Goal: Information Seeking & Learning: Get advice/opinions

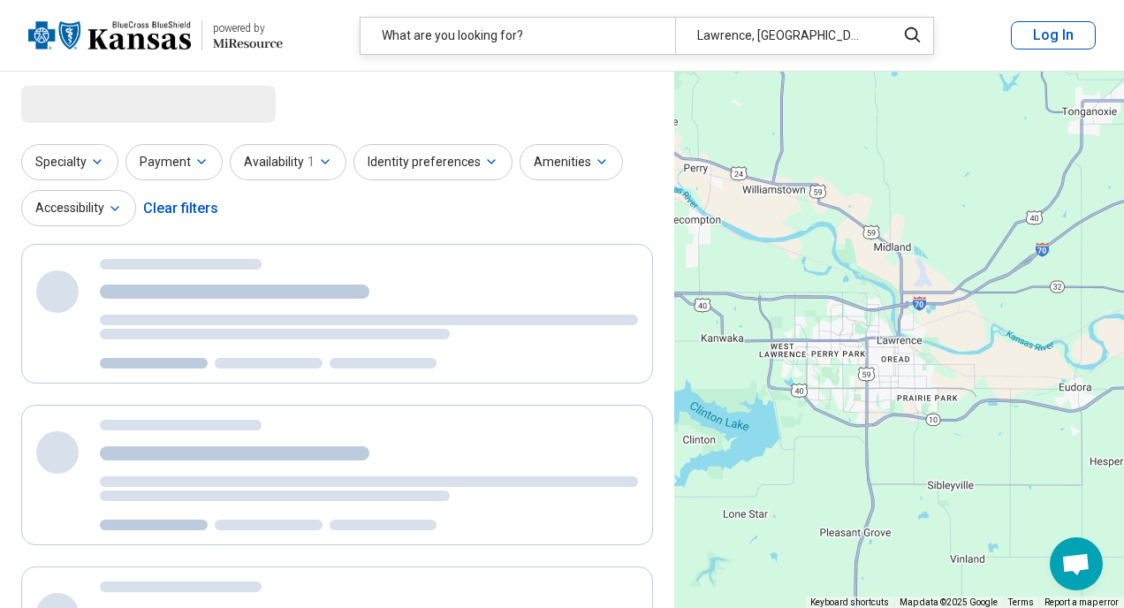
select select "***"
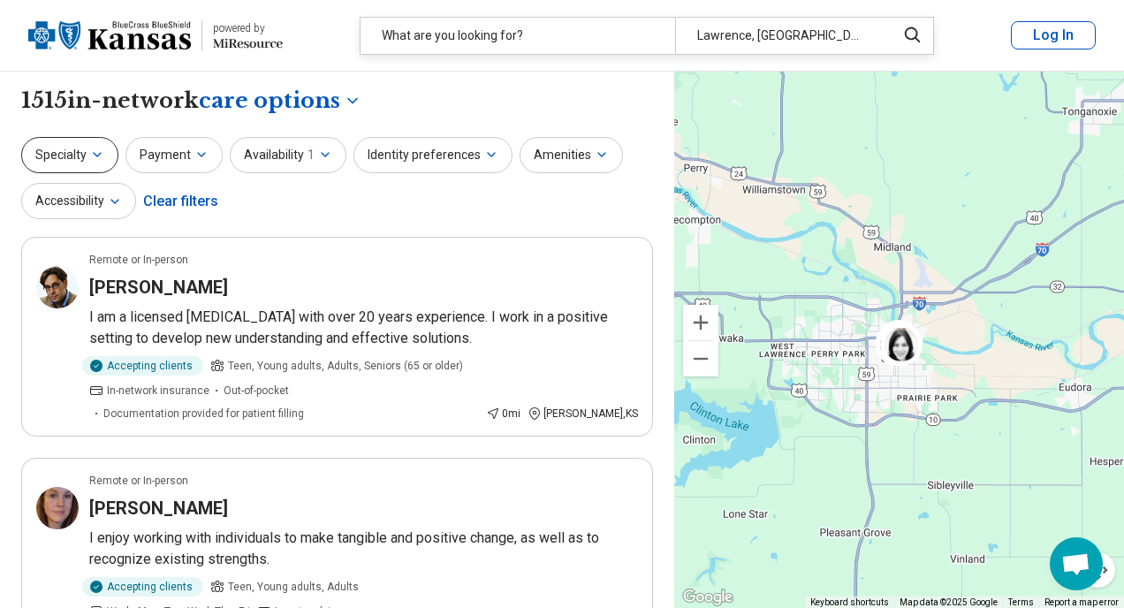
click at [96, 155] on icon "button" at bounding box center [97, 155] width 14 height 14
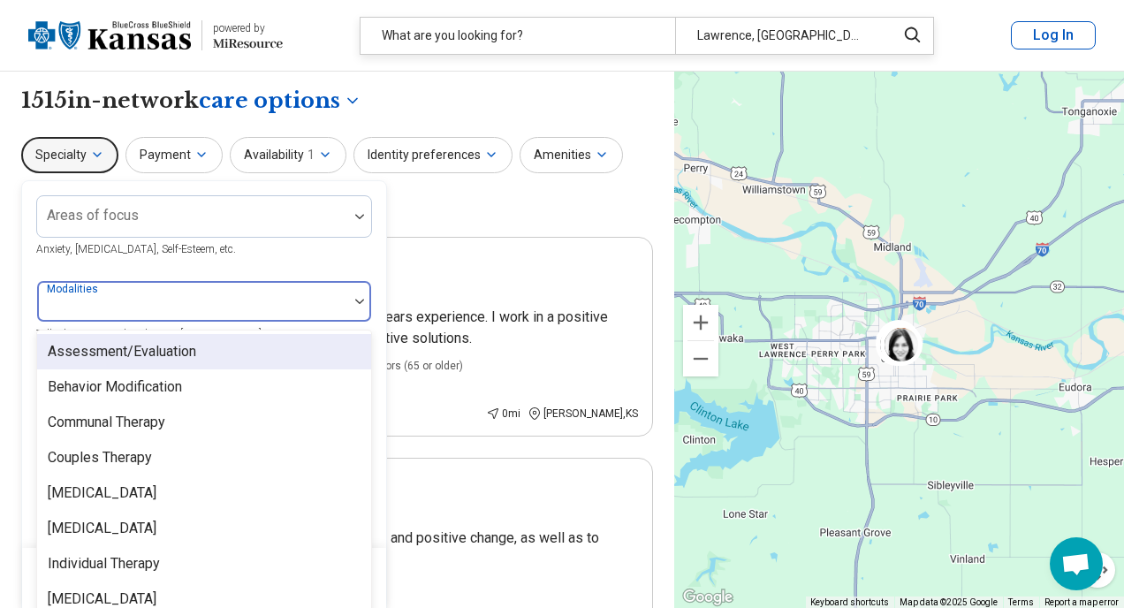
click at [124, 299] on div at bounding box center [192, 308] width 297 height 25
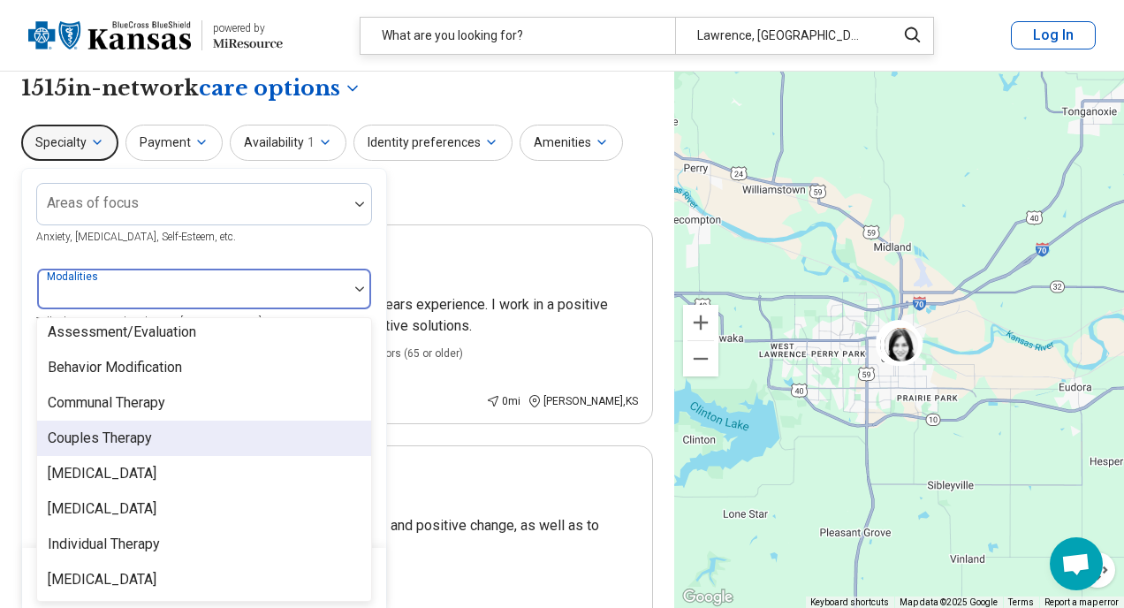
scroll to position [7, 0]
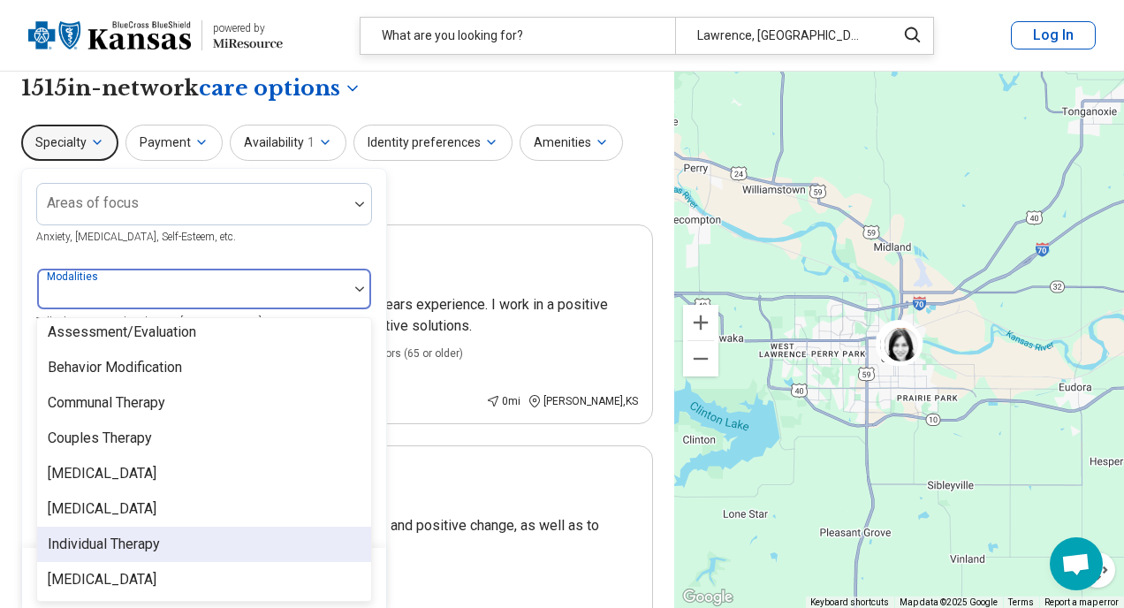
click at [130, 553] on div "Individual Therapy" at bounding box center [104, 544] width 112 height 21
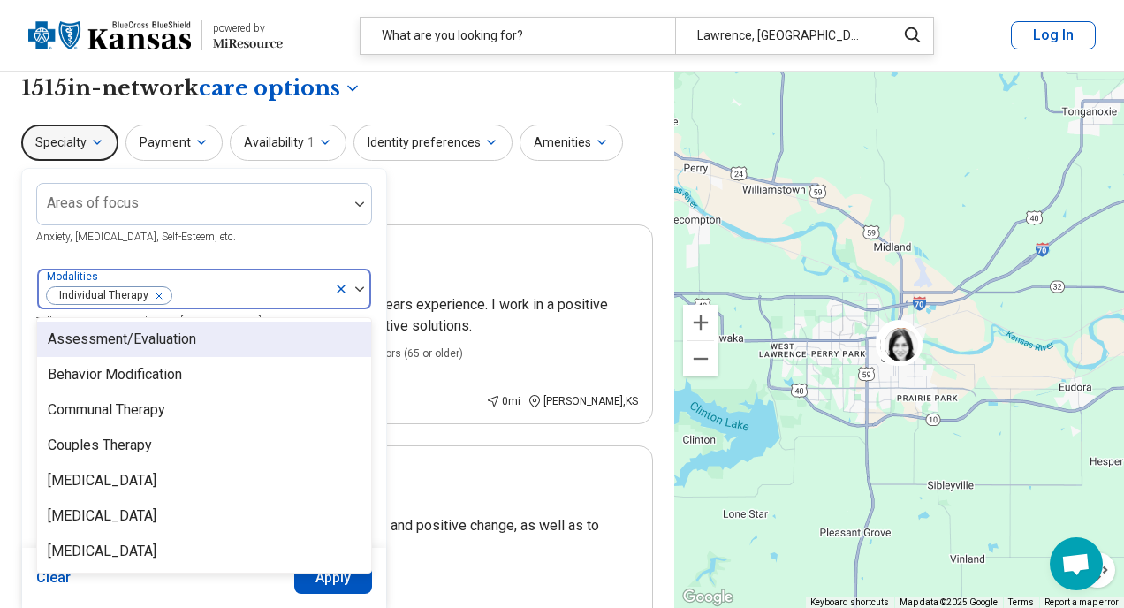
scroll to position [0, 0]
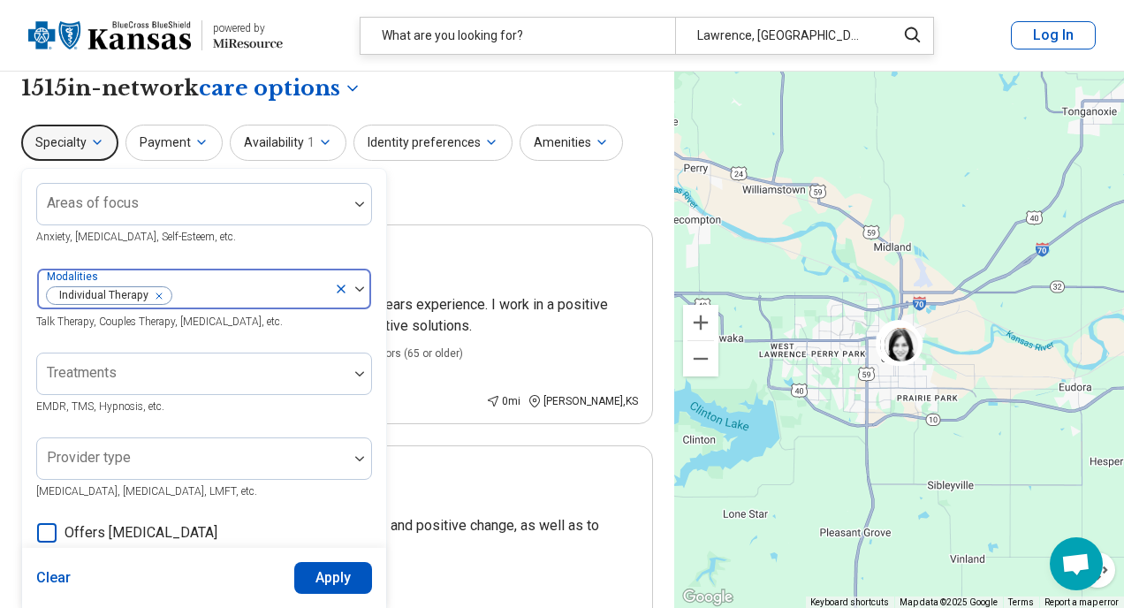
click at [342, 288] on icon at bounding box center [341, 289] width 14 height 14
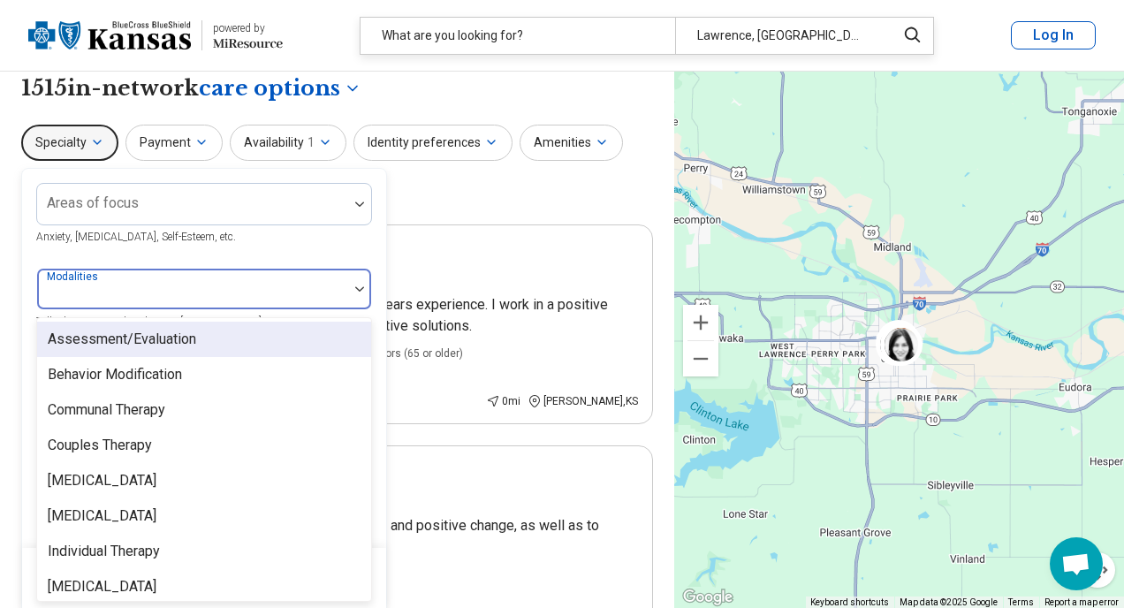
click at [323, 284] on div at bounding box center [192, 296] width 297 height 25
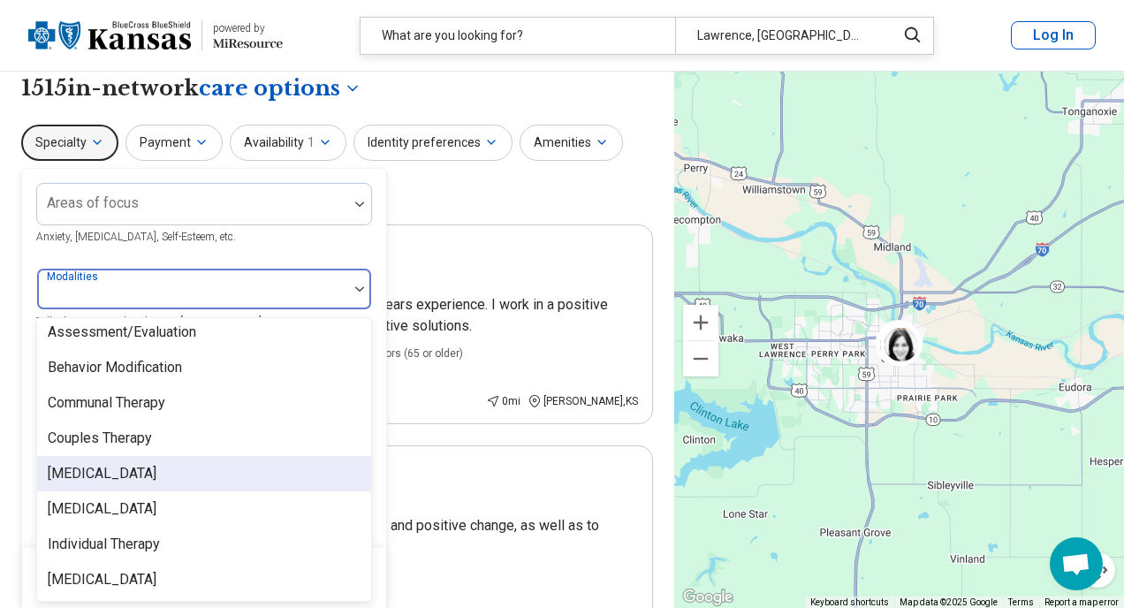
scroll to position [7, 0]
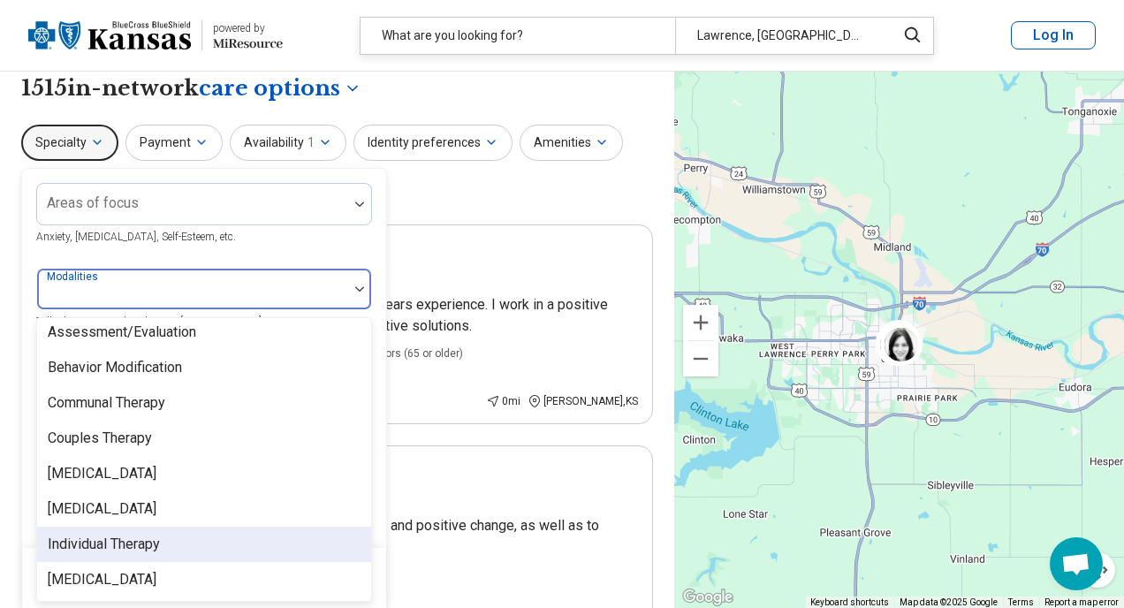
click at [158, 537] on div "Individual Therapy" at bounding box center [104, 544] width 112 height 21
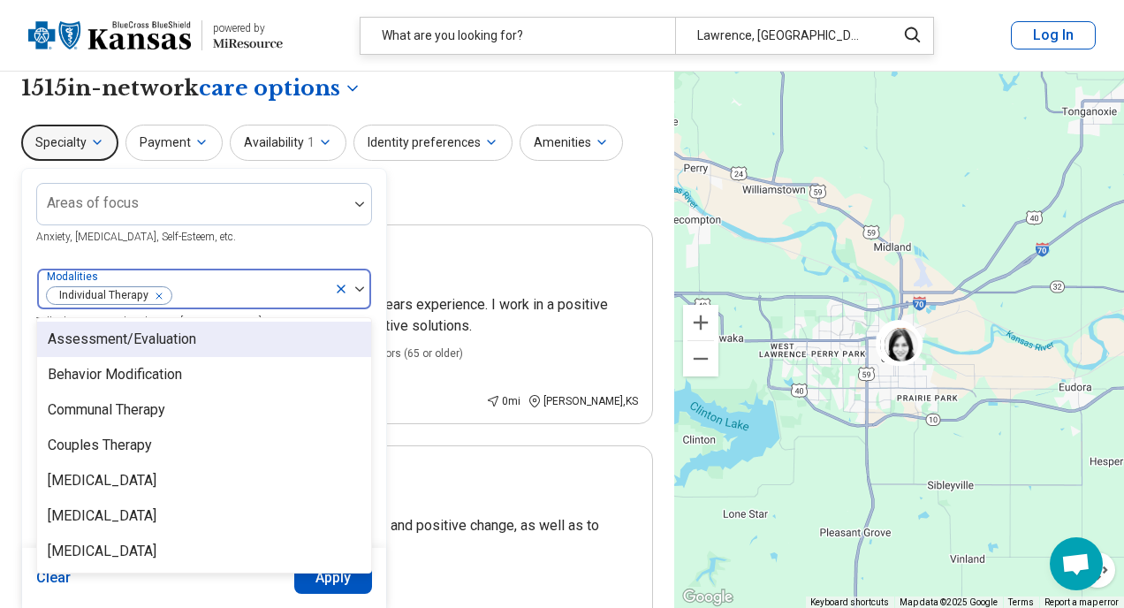
scroll to position [0, 0]
click at [359, 250] on div "Areas of focus Anxiety, Depression, Self-Esteem, etc. option Individual Therapy…" at bounding box center [204, 528] width 336 height 691
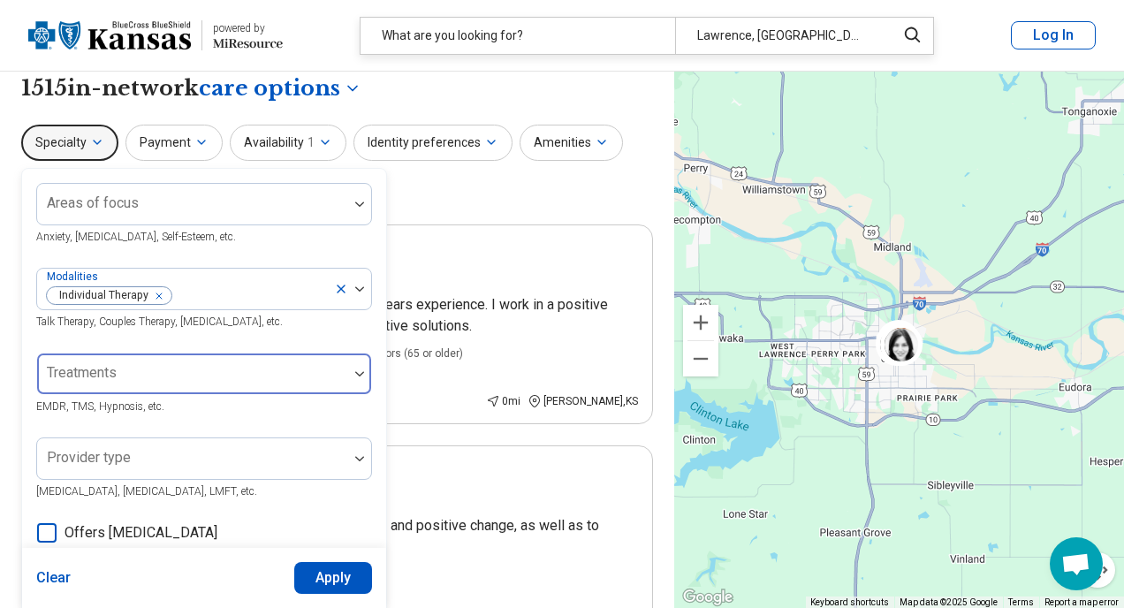
click at [323, 374] on div at bounding box center [192, 380] width 297 height 25
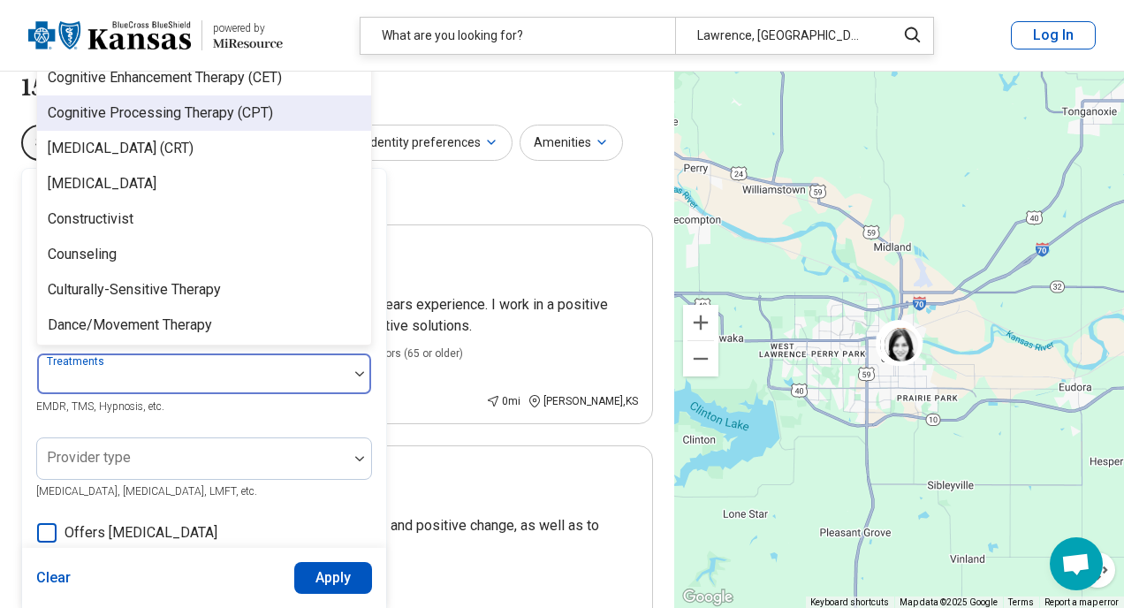
scroll to position [878, 0]
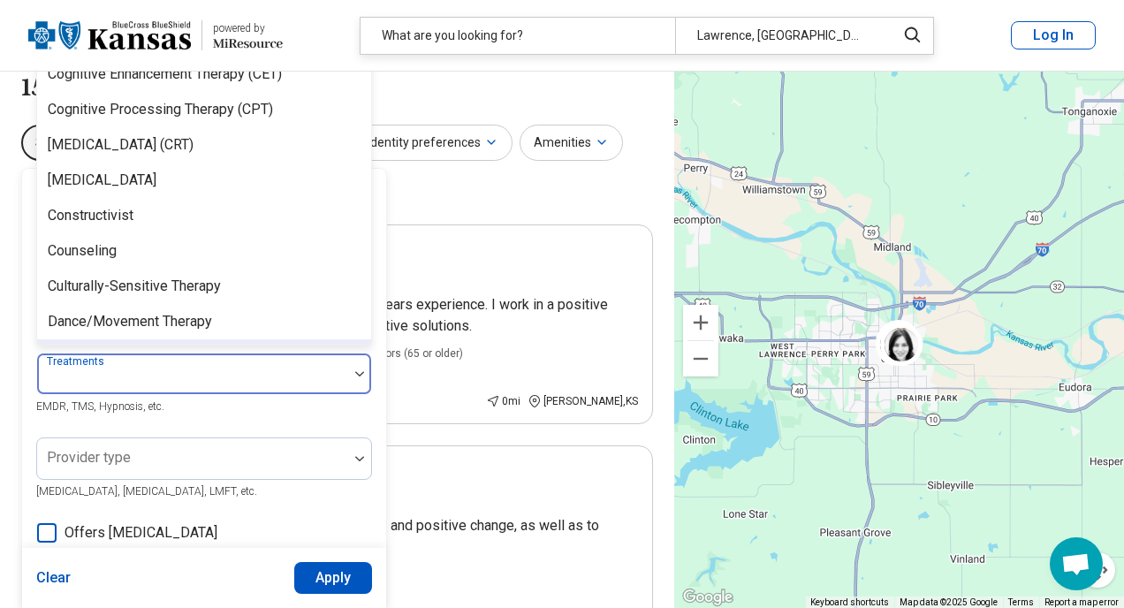
click at [281, 414] on div "Dialectical Behavior Therapy (DBT), 33 of 104. 104 results available. Use Up an…" at bounding box center [204, 385] width 336 height 64
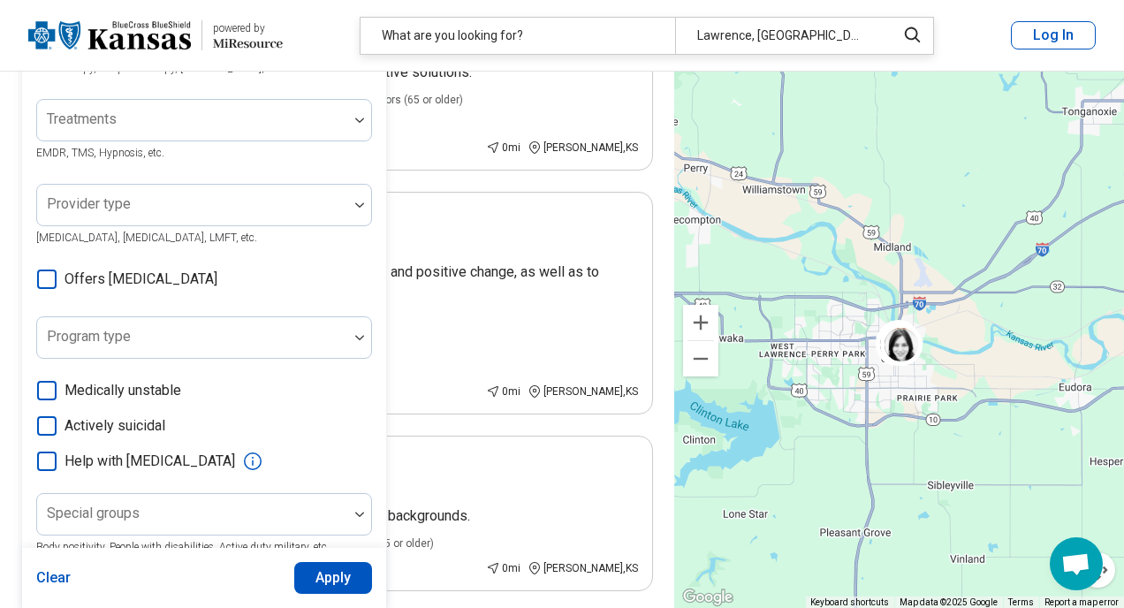
scroll to position [267, 0]
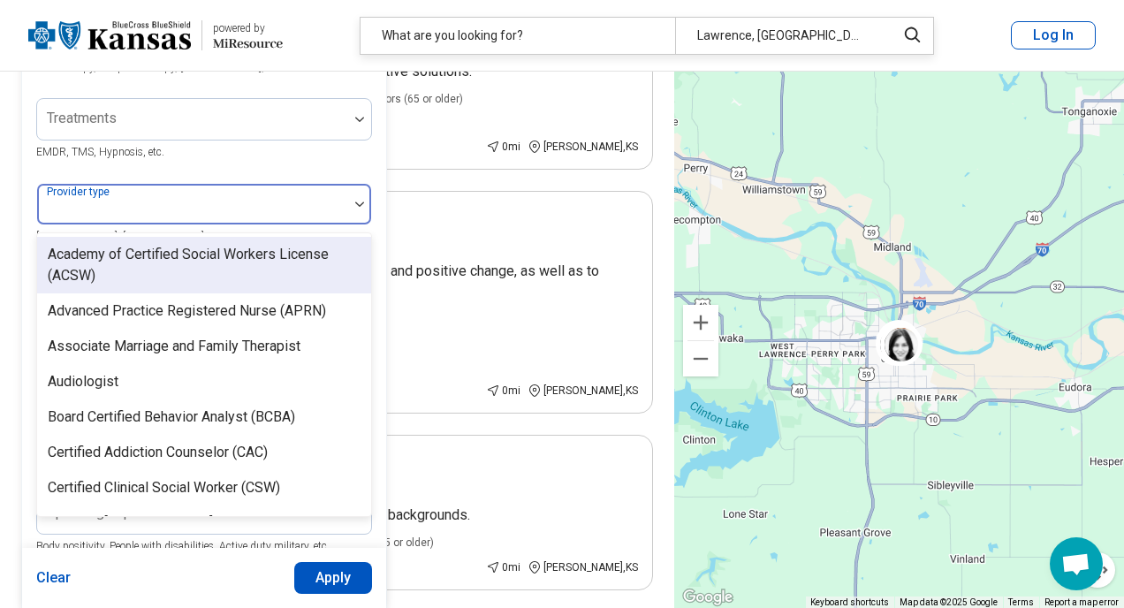
click at [316, 206] on div at bounding box center [192, 211] width 297 height 25
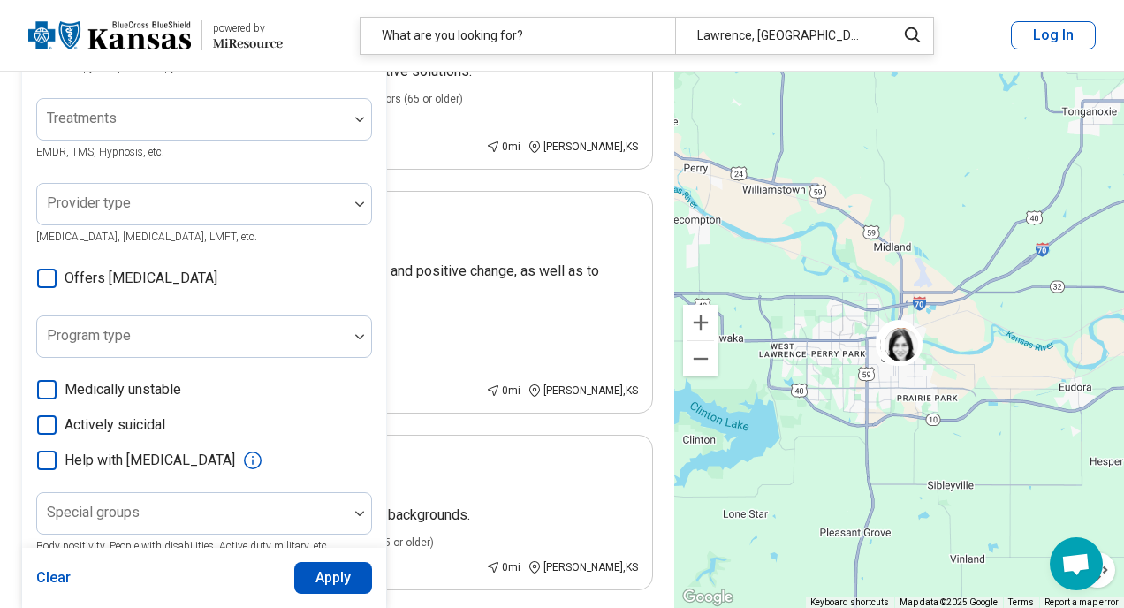
click at [315, 163] on div "Areas of focus Anxiety, Depression, Self-Esteem, etc. Modalities Individual The…" at bounding box center [204, 273] width 336 height 691
click at [281, 205] on div at bounding box center [192, 211] width 297 height 25
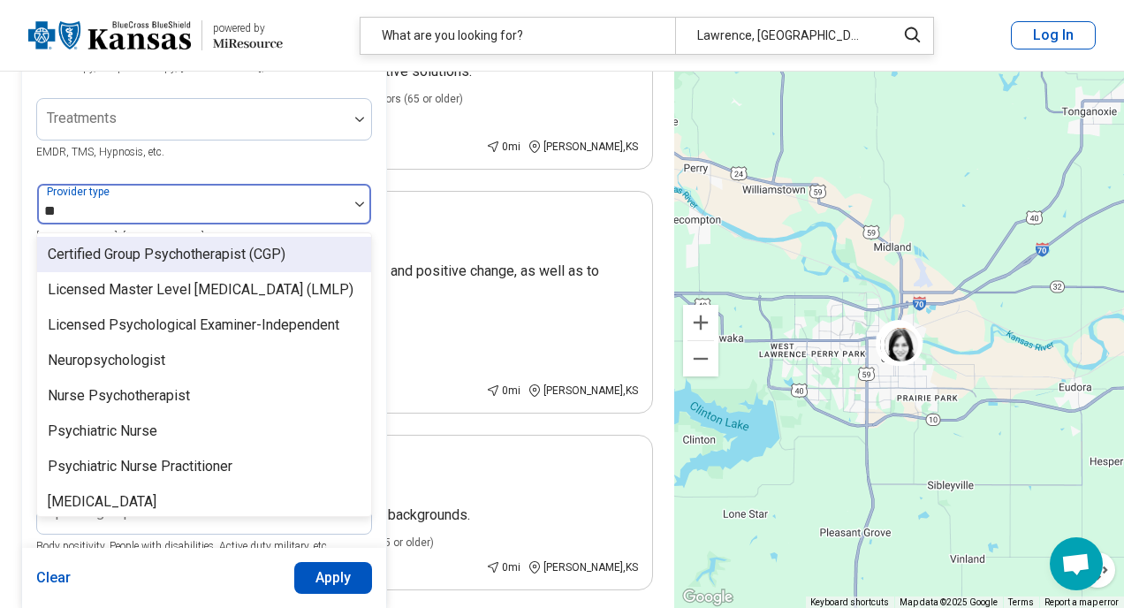
type input "***"
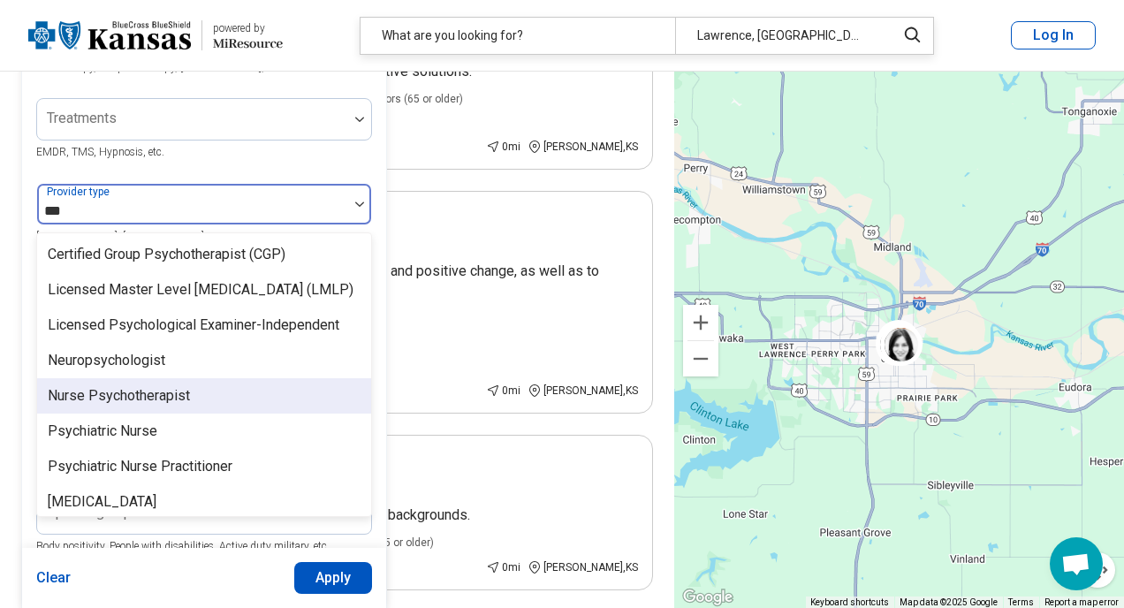
scroll to position [10, 0]
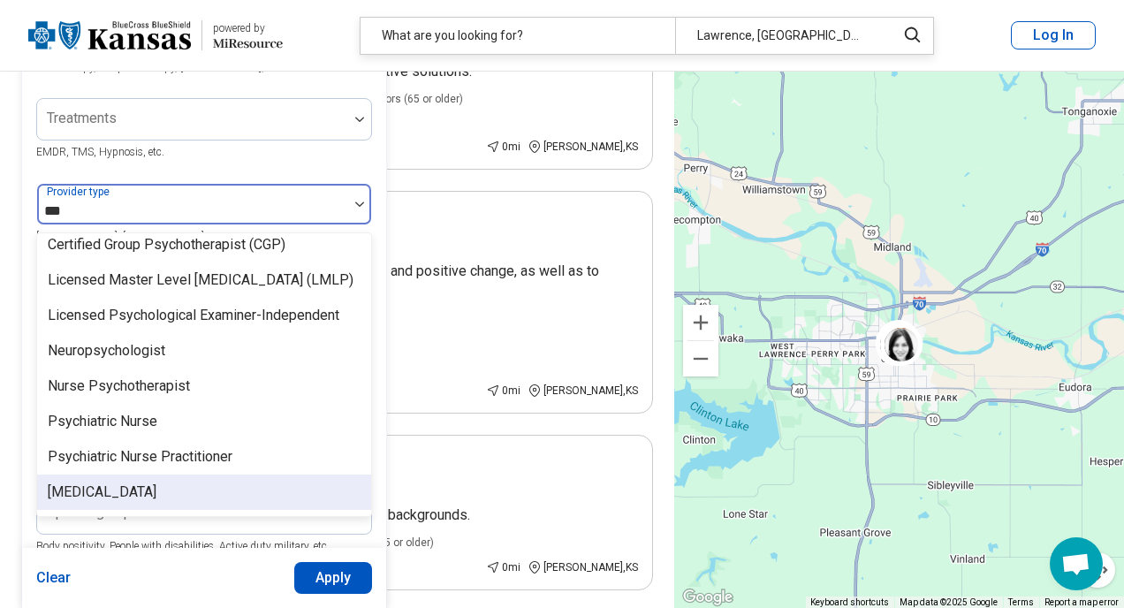
click at [161, 490] on div "Psychiatrist" at bounding box center [204, 491] width 334 height 35
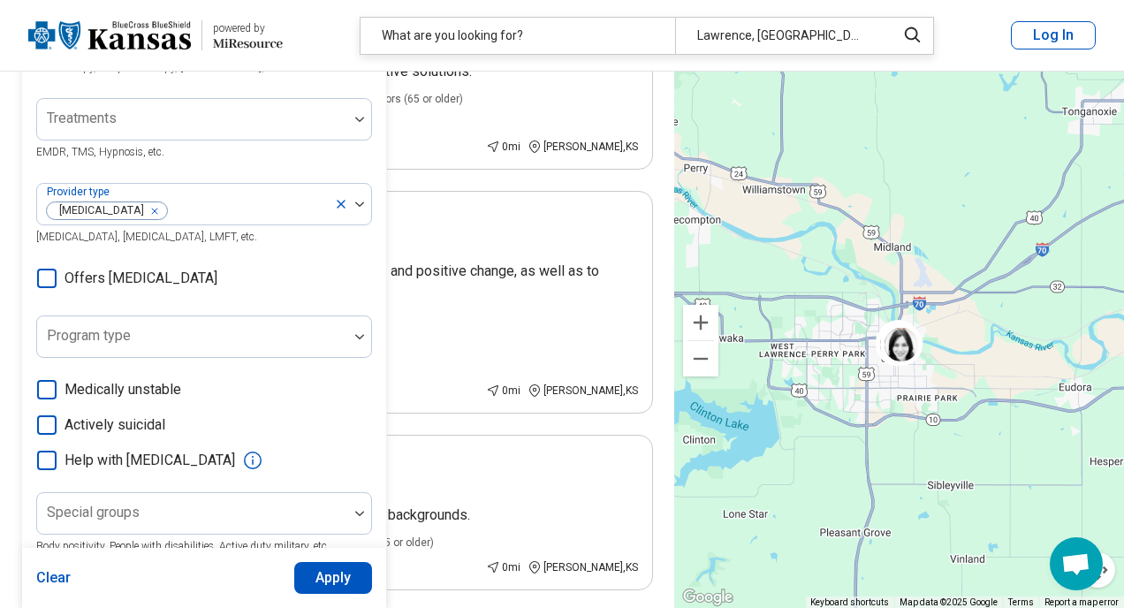
click at [331, 174] on div "Areas of focus Anxiety, Depression, Self-Esteem, etc. Modalities Individual The…" at bounding box center [204, 273] width 336 height 691
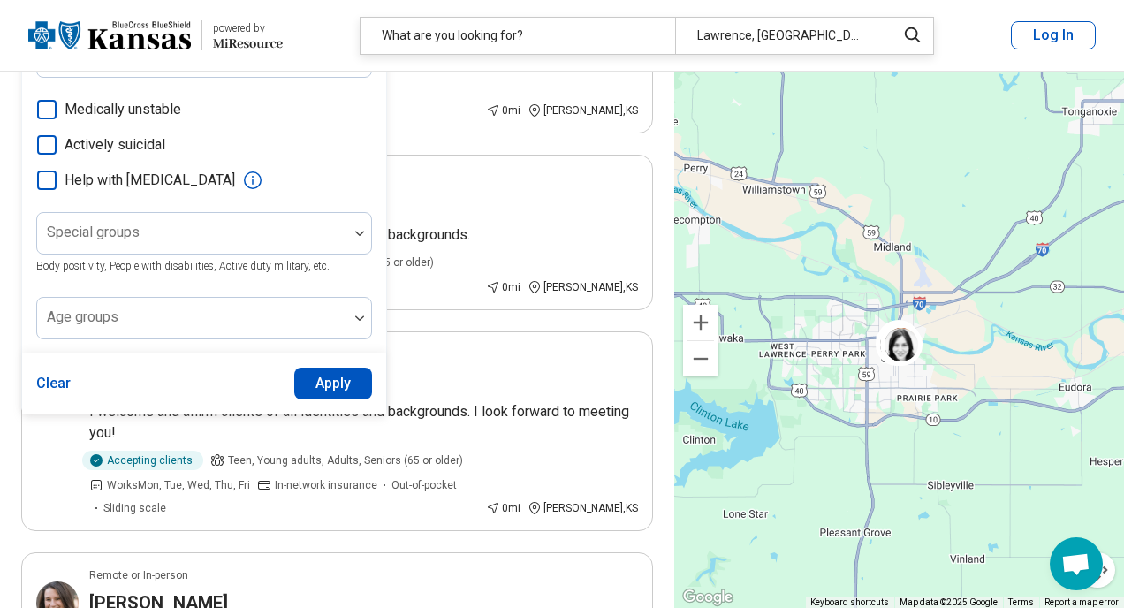
scroll to position [557, 0]
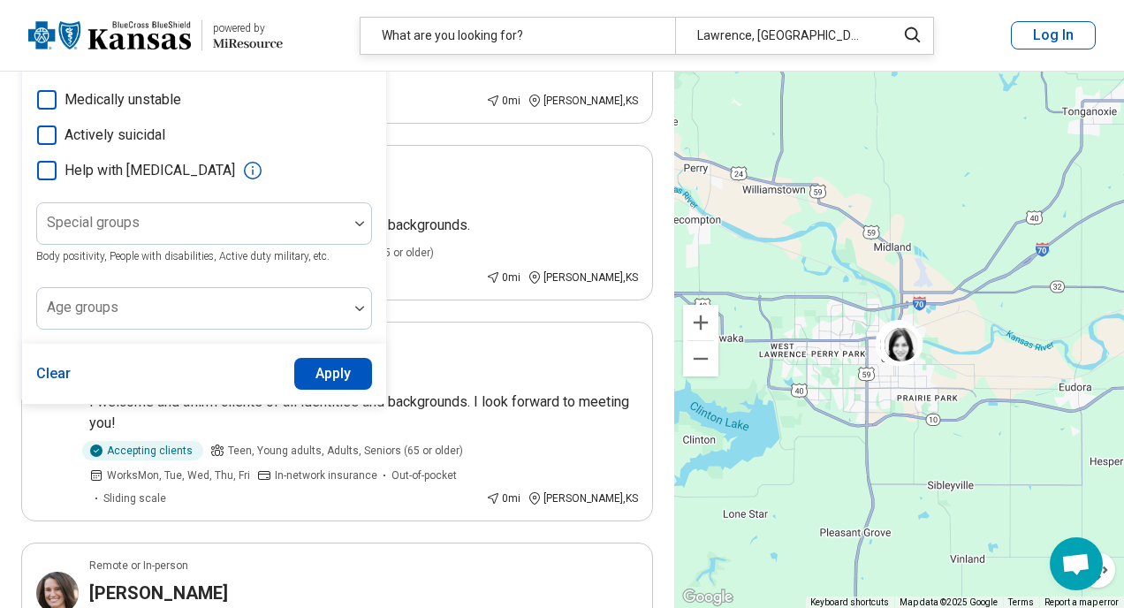
click at [326, 377] on button "Apply" at bounding box center [333, 374] width 79 height 32
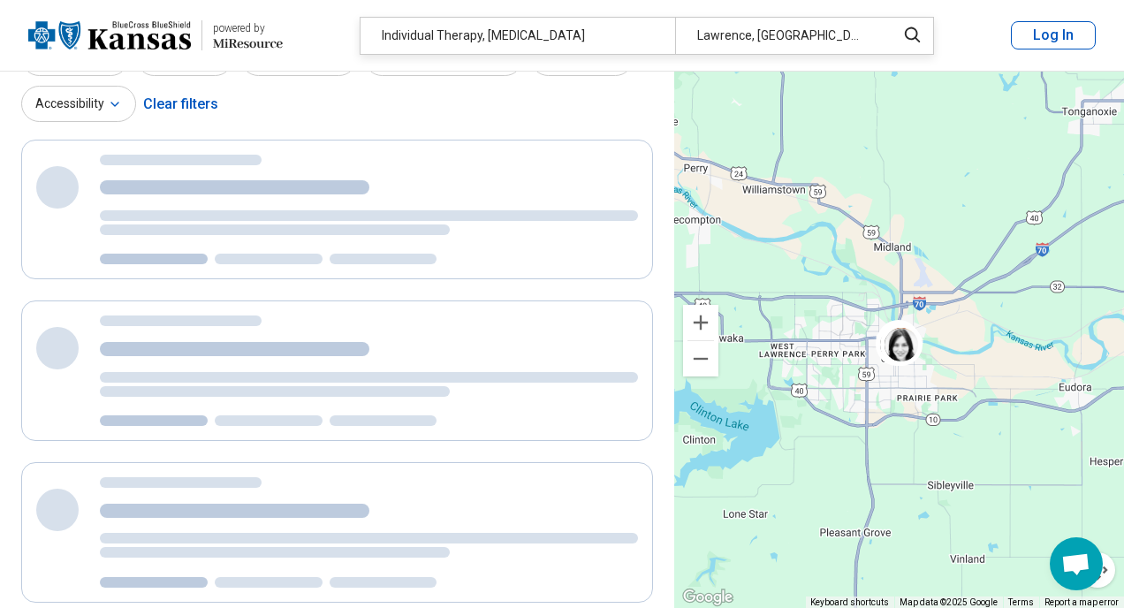
scroll to position [0, 0]
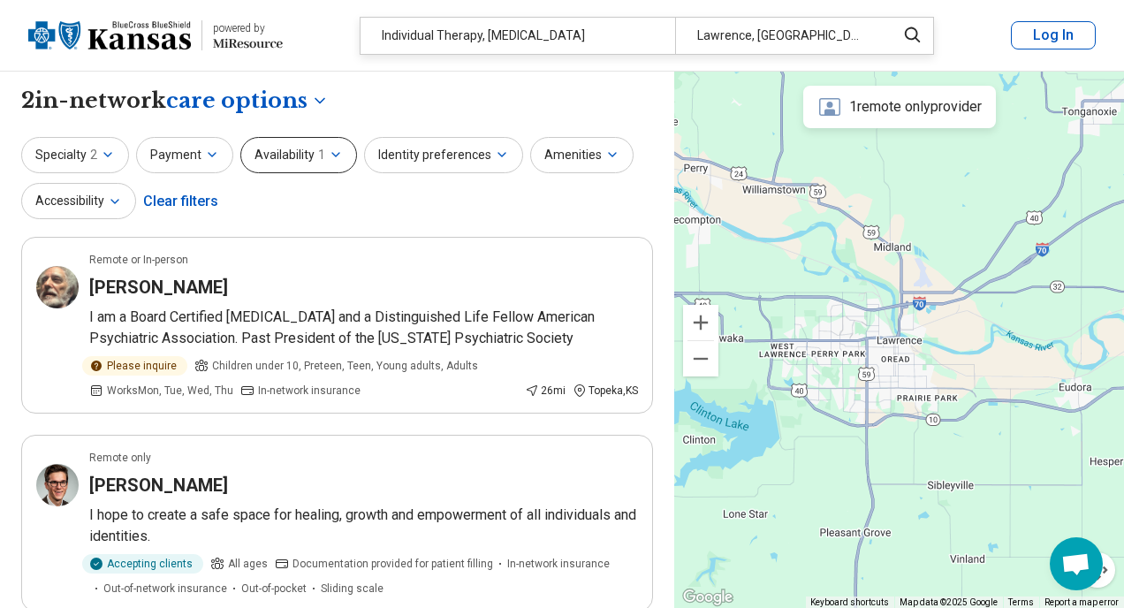
click at [283, 160] on button "Availability 1" at bounding box center [298, 155] width 117 height 36
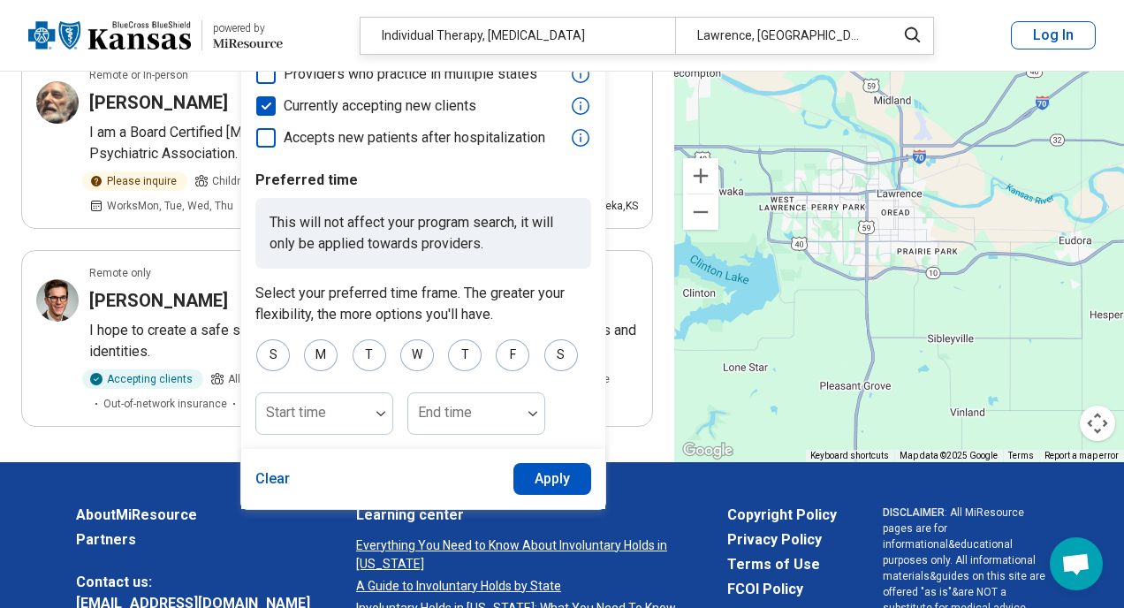
scroll to position [186, 0]
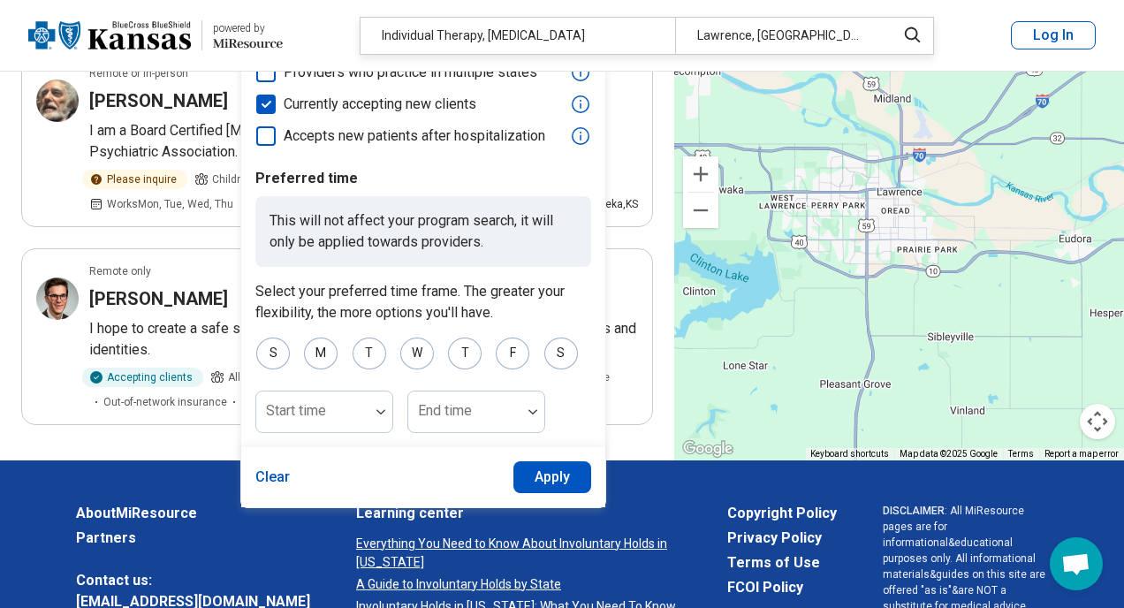
click at [532, 475] on button "Apply" at bounding box center [552, 477] width 79 height 32
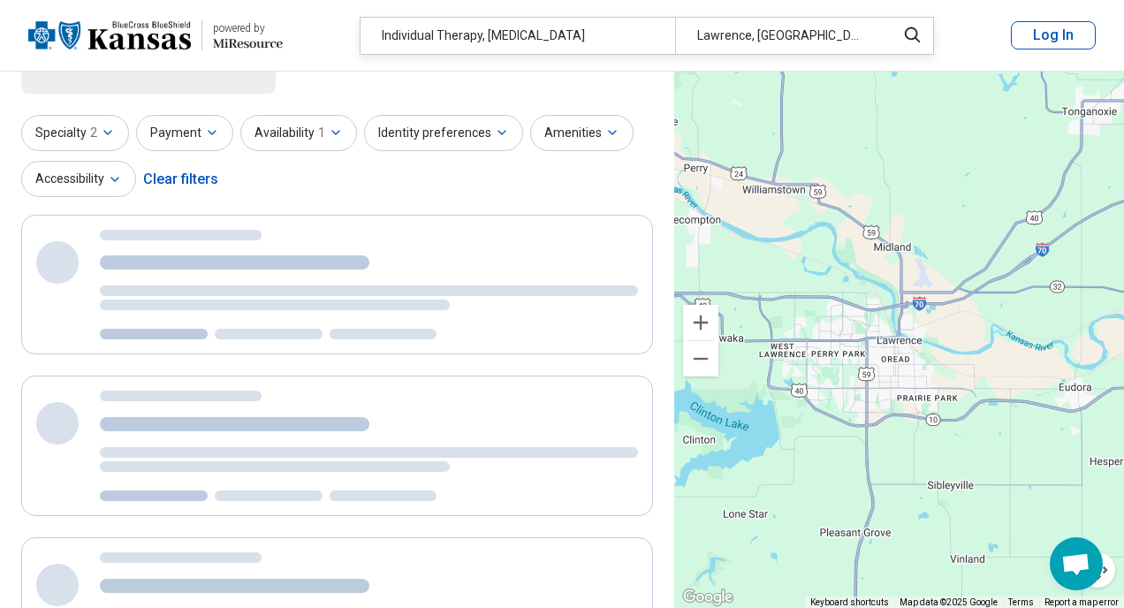
scroll to position [0, 0]
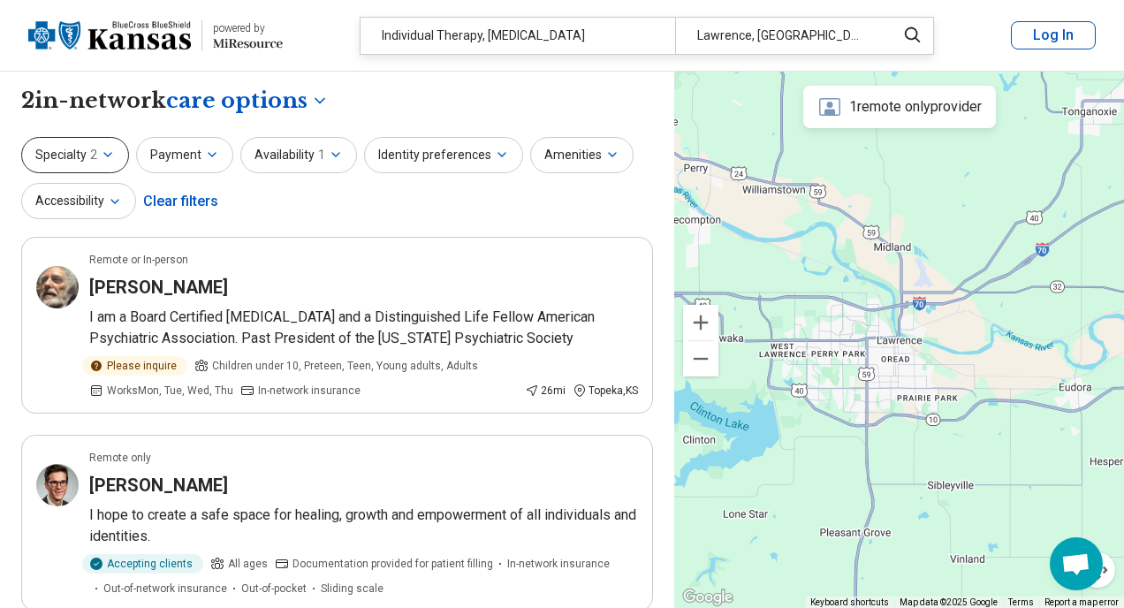
click at [102, 151] on icon "button" at bounding box center [108, 155] width 14 height 14
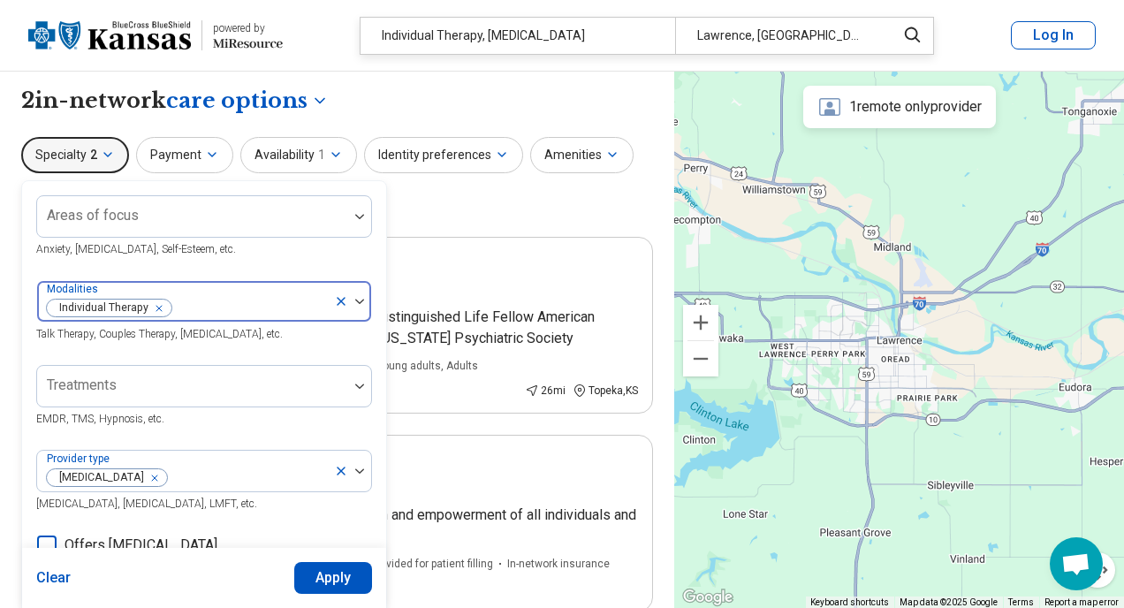
click at [158, 307] on icon "Remove [object Object]" at bounding box center [154, 308] width 12 height 12
click at [224, 425] on div "Treatments EMDR, TMS, Hypnosis, etc." at bounding box center [204, 397] width 336 height 64
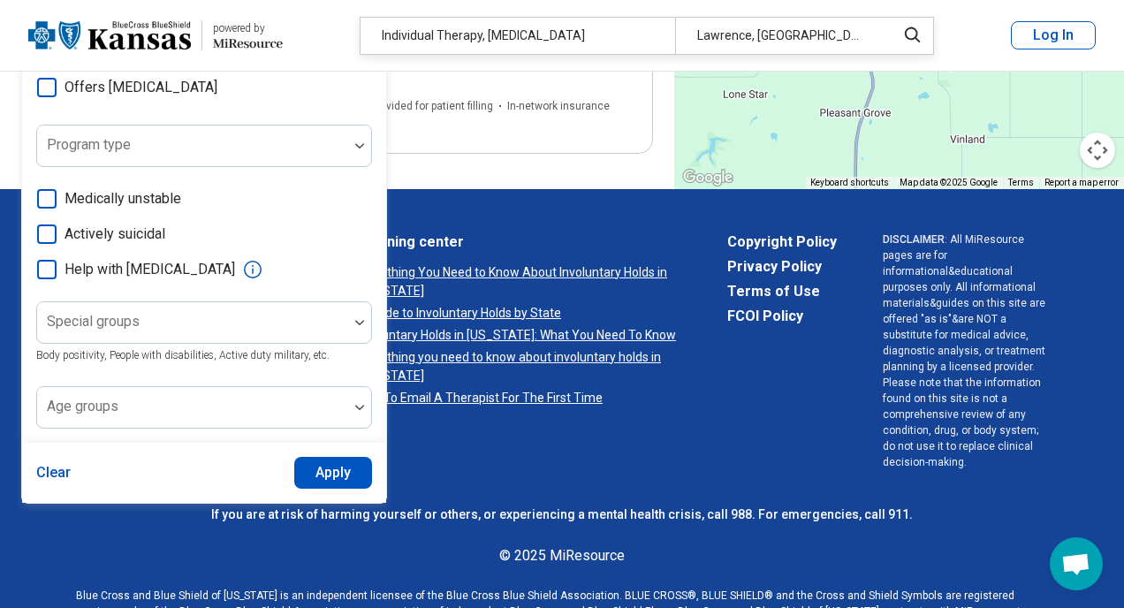
scroll to position [457, 0]
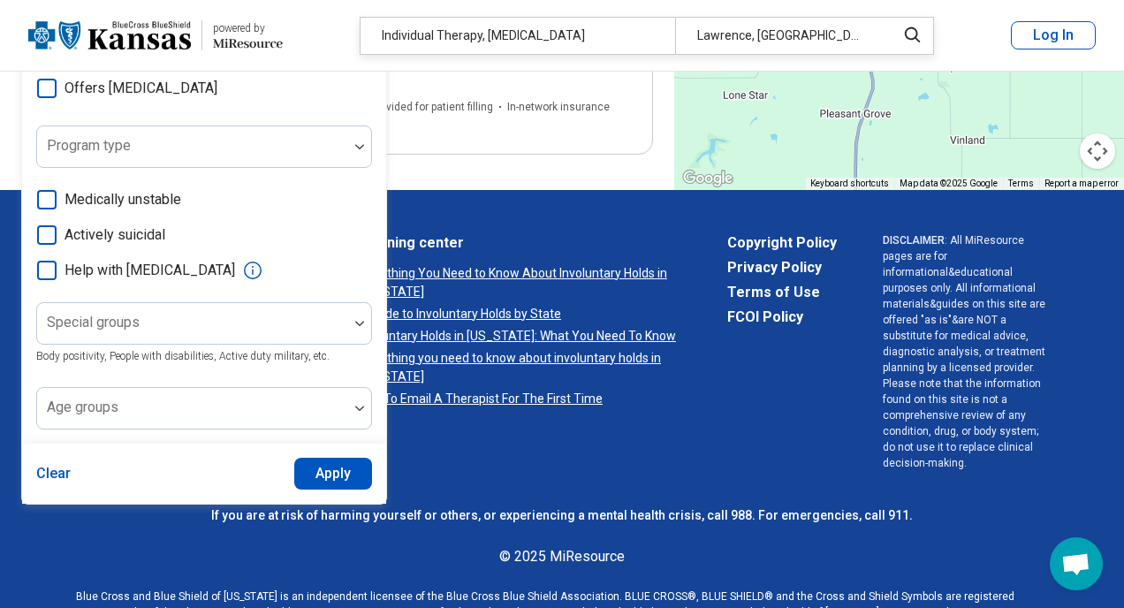
click at [338, 481] on button "Apply" at bounding box center [333, 474] width 79 height 32
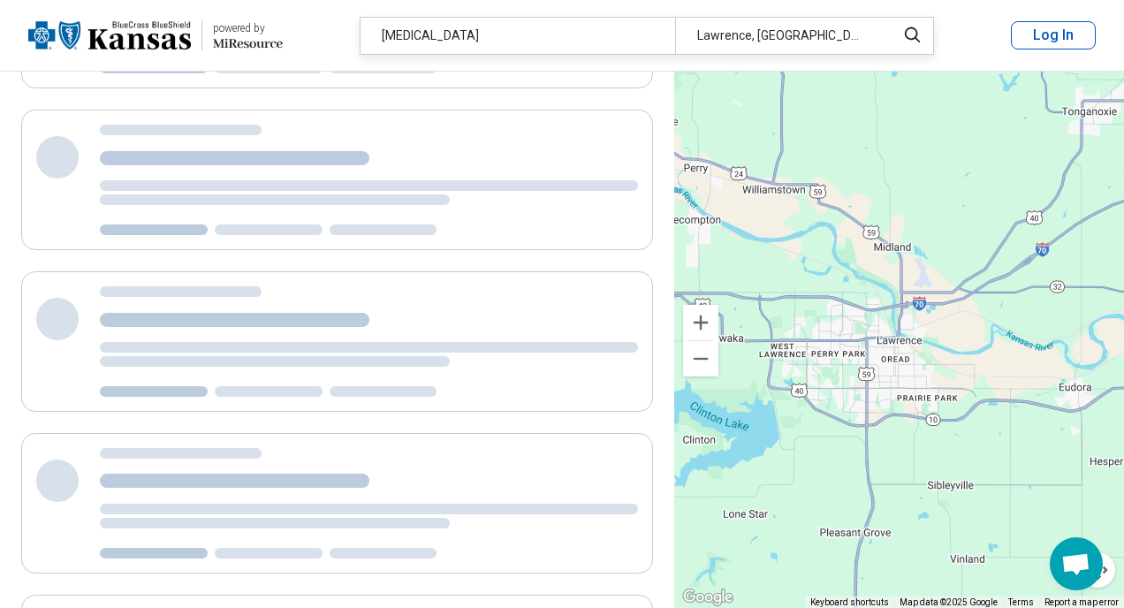
scroll to position [0, 0]
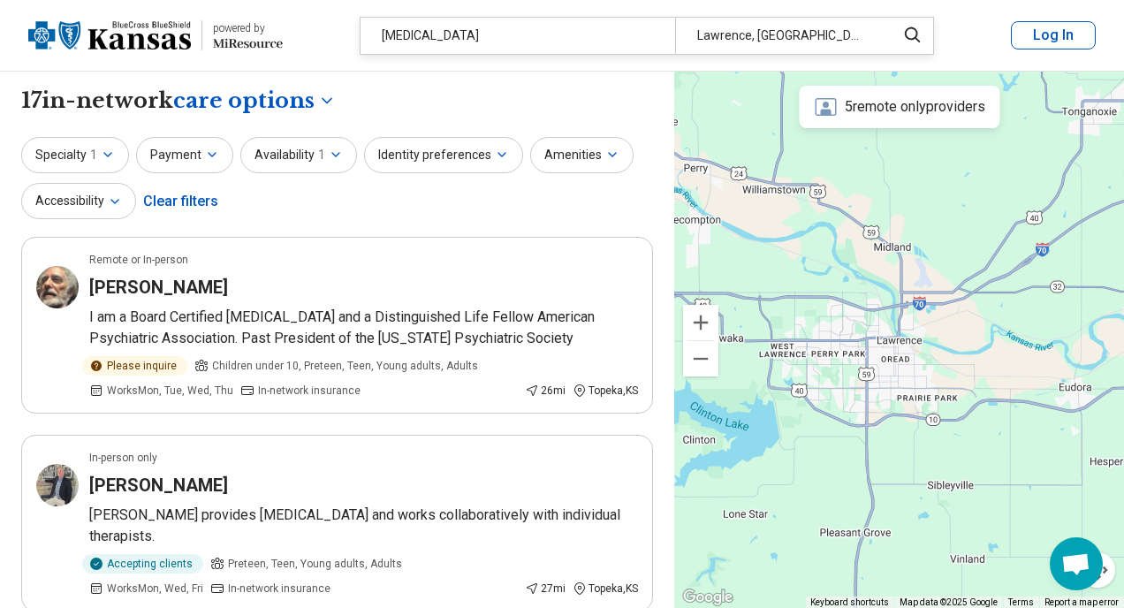
click at [202, 208] on div "Clear filters" at bounding box center [180, 201] width 75 height 42
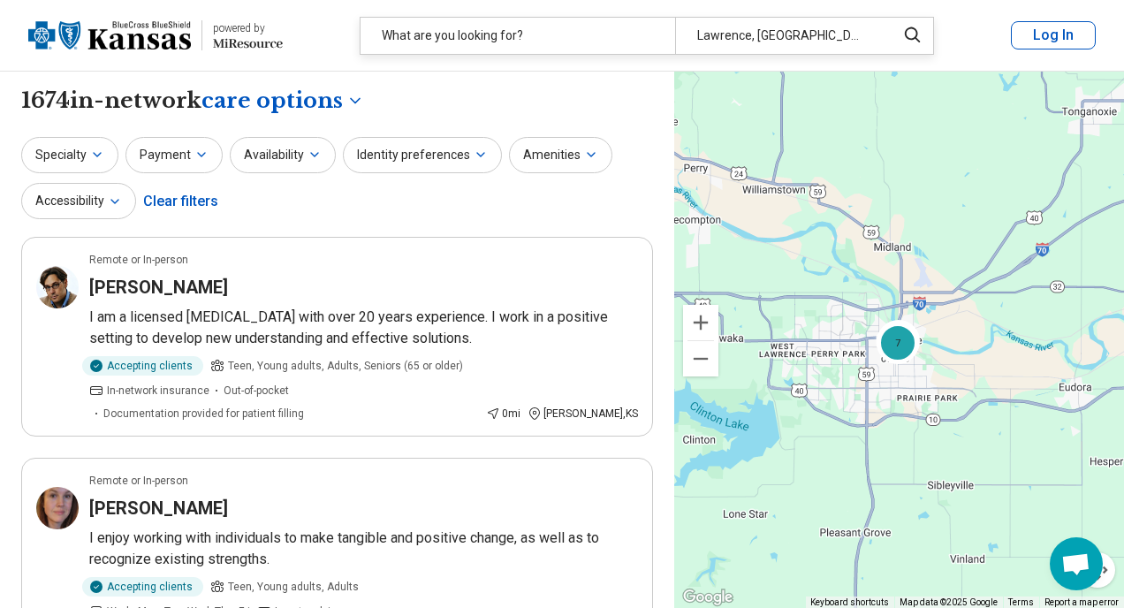
click at [201, 202] on div "Clear filters" at bounding box center [180, 201] width 75 height 42
click at [72, 151] on button "Specialty" at bounding box center [69, 155] width 97 height 36
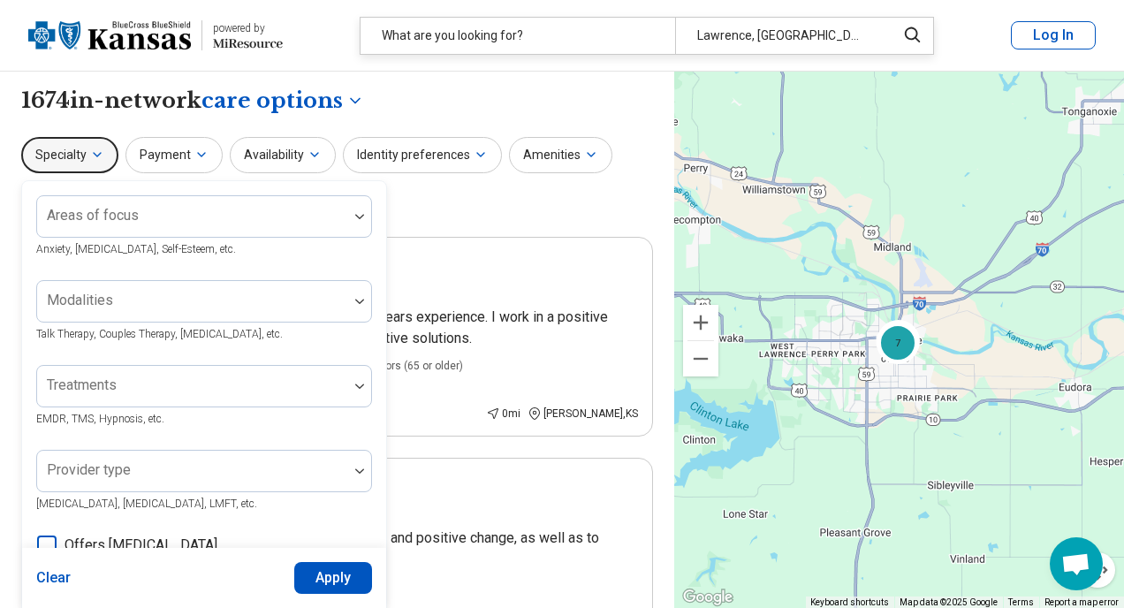
click at [451, 210] on div "Specialty Areas of focus Anxiety, Depression, Self-Esteem, etc. Modalities Talk…" at bounding box center [337, 180] width 632 height 86
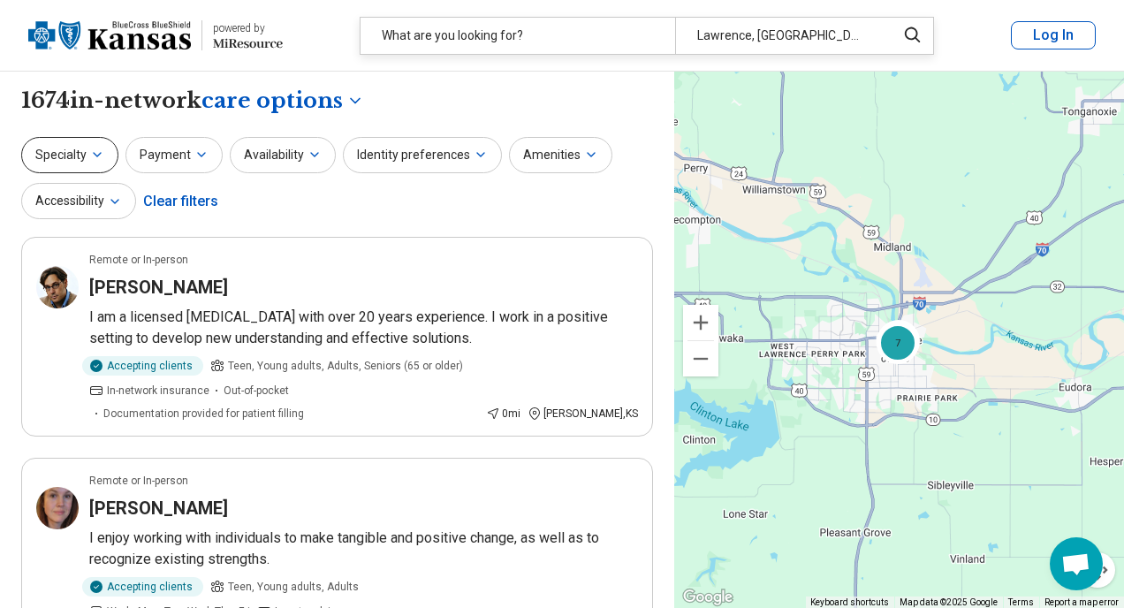
click at [99, 152] on icon "button" at bounding box center [97, 155] width 14 height 14
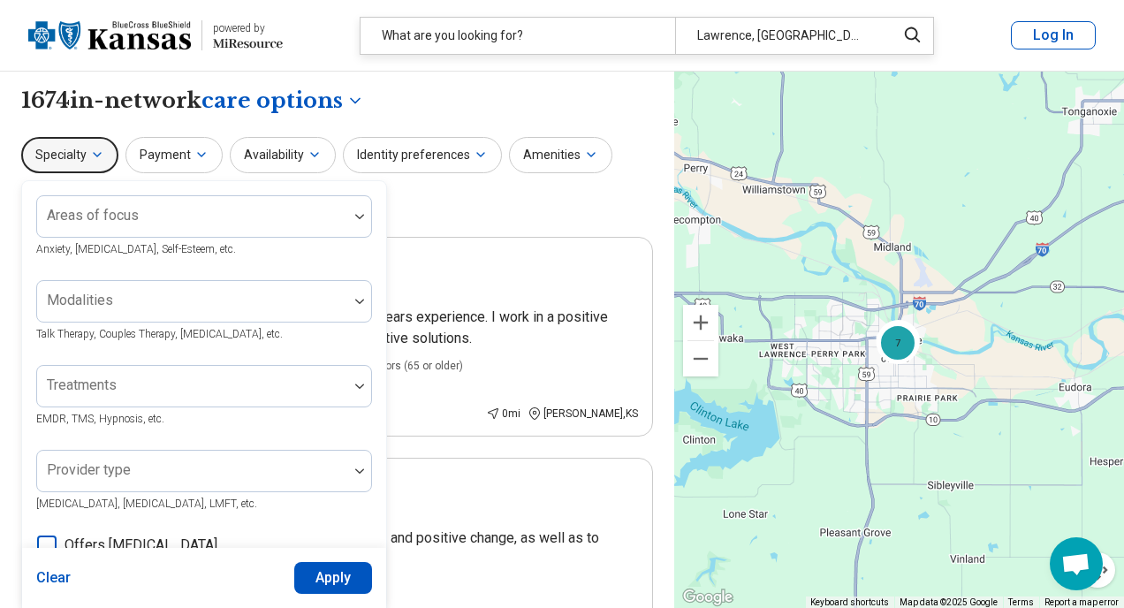
click at [99, 152] on icon "button" at bounding box center [97, 155] width 14 height 14
click at [468, 195] on div "Specialty Areas of focus Anxiety, Depression, Self-Esteem, etc. Modalities Talk…" at bounding box center [337, 180] width 632 height 86
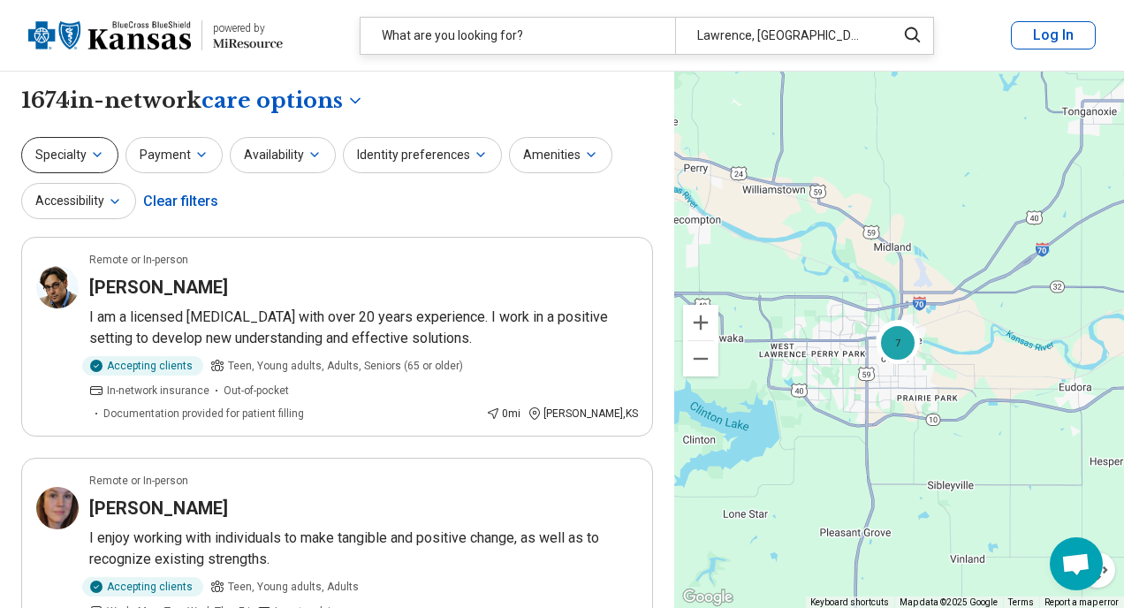
click at [98, 152] on icon "button" at bounding box center [97, 155] width 14 height 14
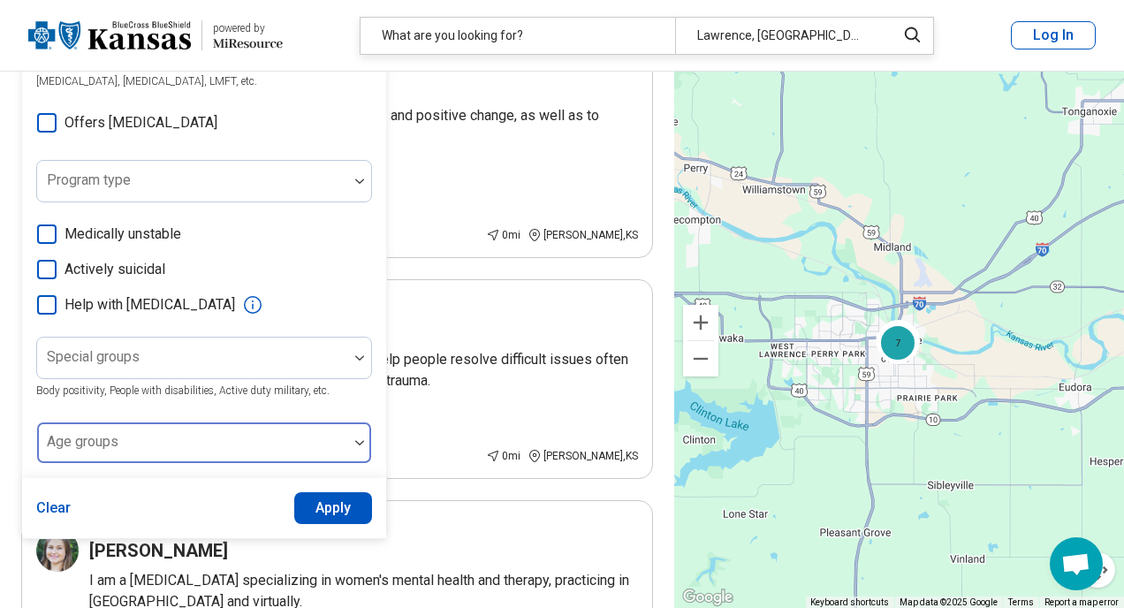
scroll to position [422, 0]
click at [172, 447] on div at bounding box center [192, 449] width 297 height 25
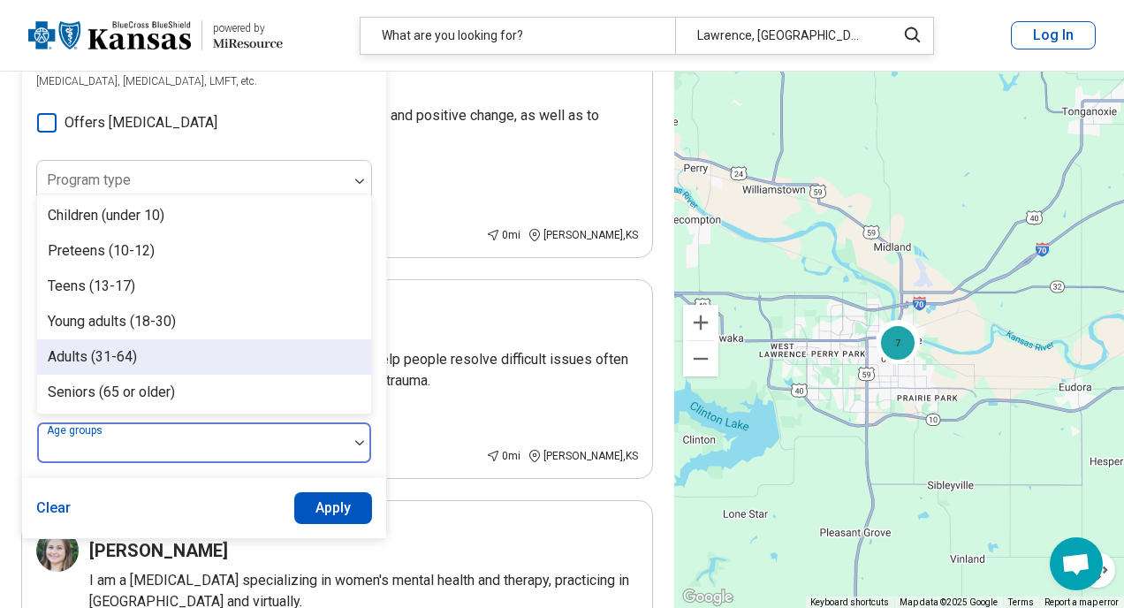
click at [160, 360] on div "Adults (31-64)" at bounding box center [204, 356] width 334 height 35
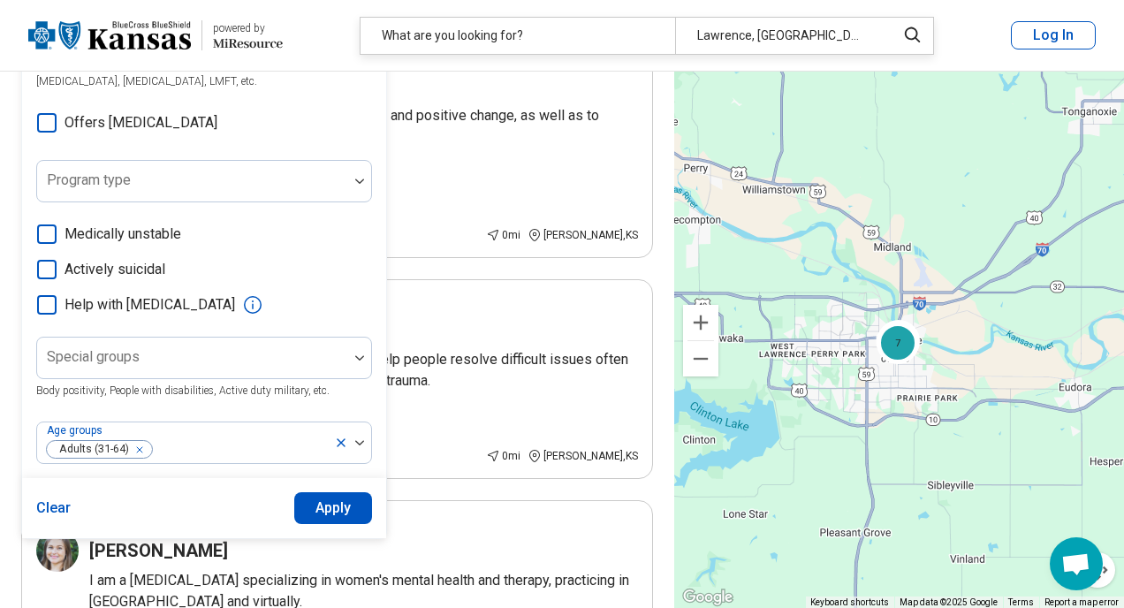
click at [332, 509] on button "Apply" at bounding box center [333, 508] width 79 height 32
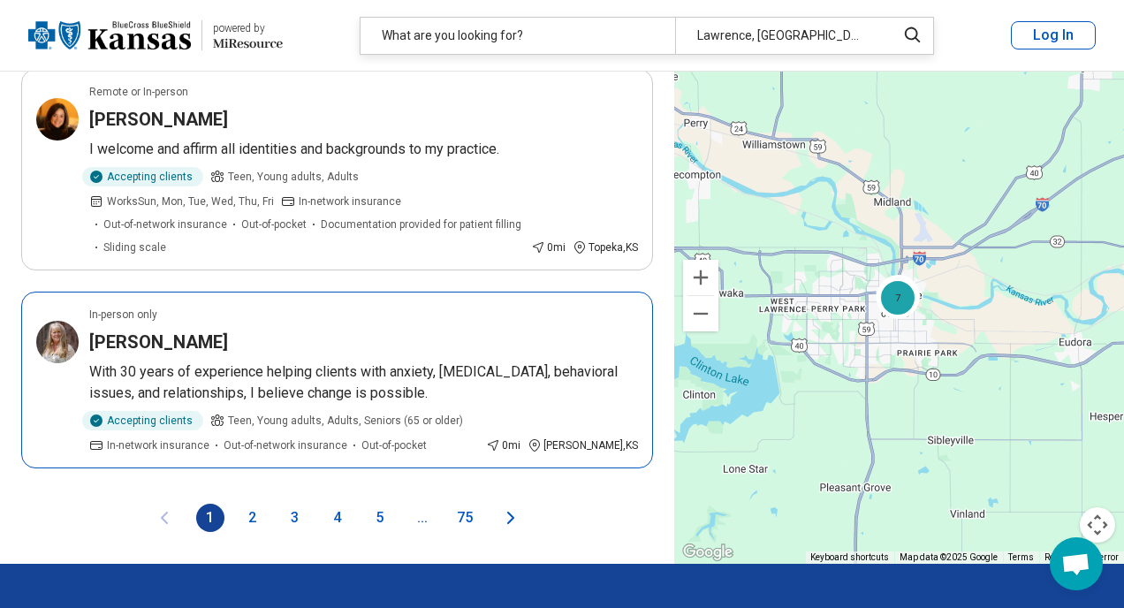
scroll to position [3857, 0]
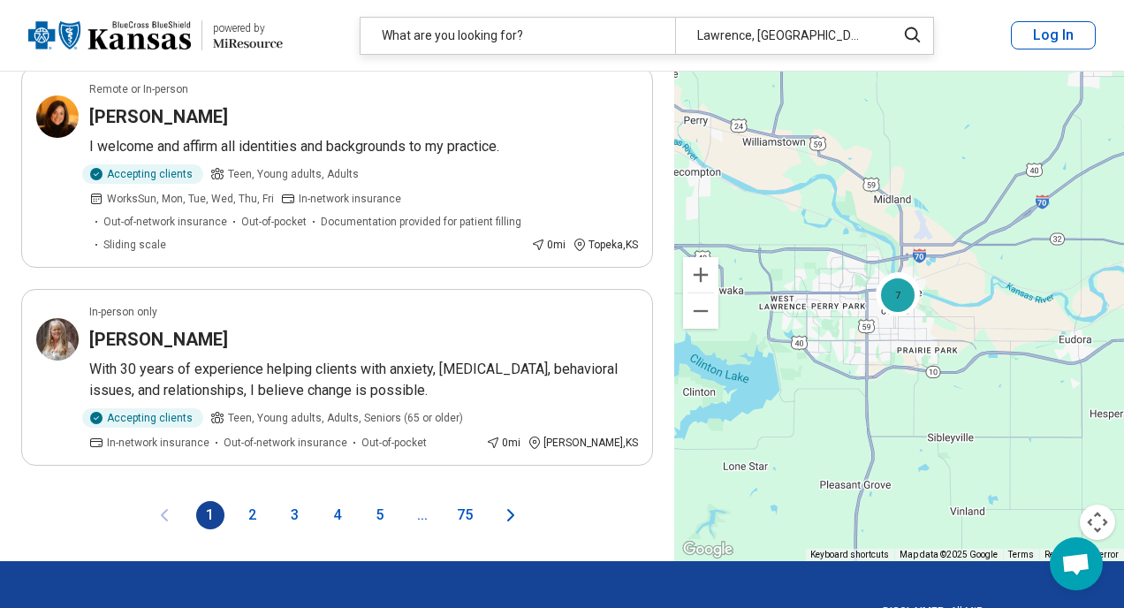
click at [254, 501] on button "2" at bounding box center [253, 515] width 28 height 28
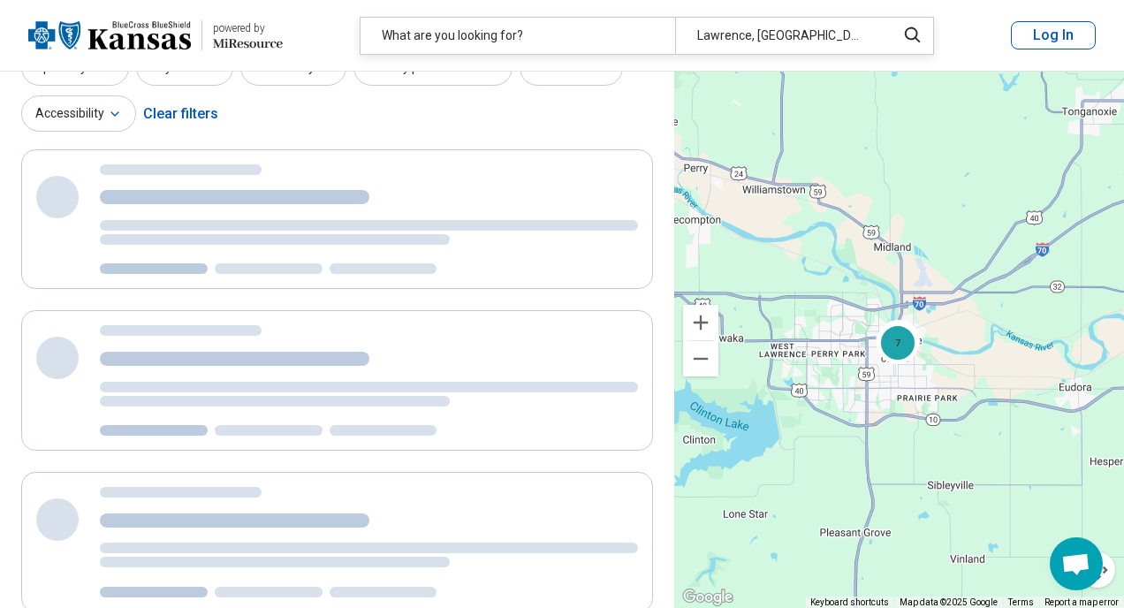
scroll to position [0, 0]
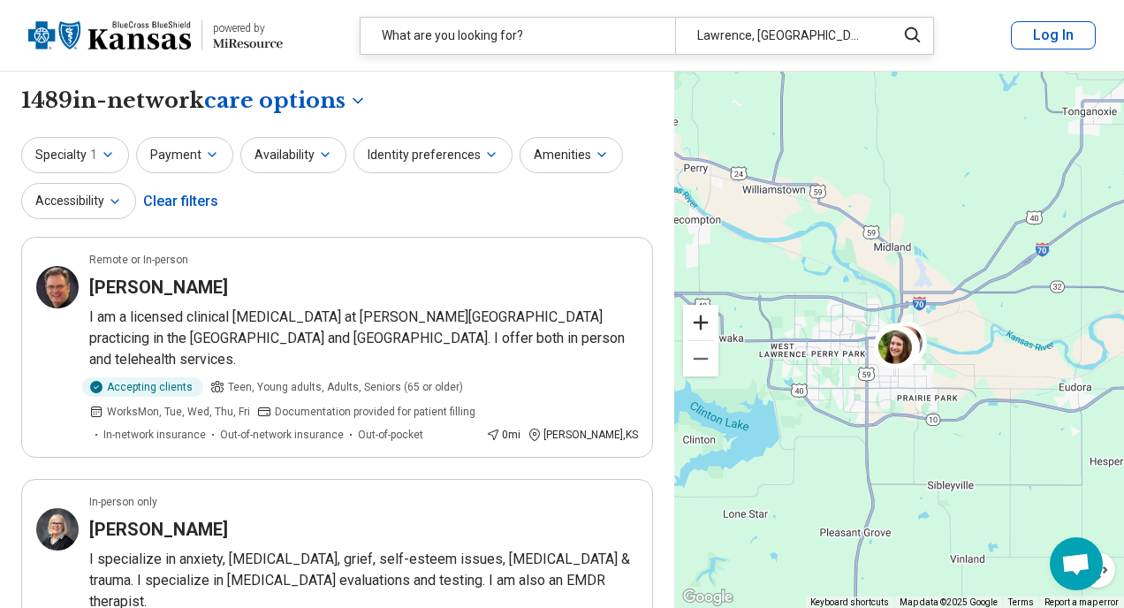
click at [705, 320] on button "Zoom in" at bounding box center [700, 322] width 35 height 35
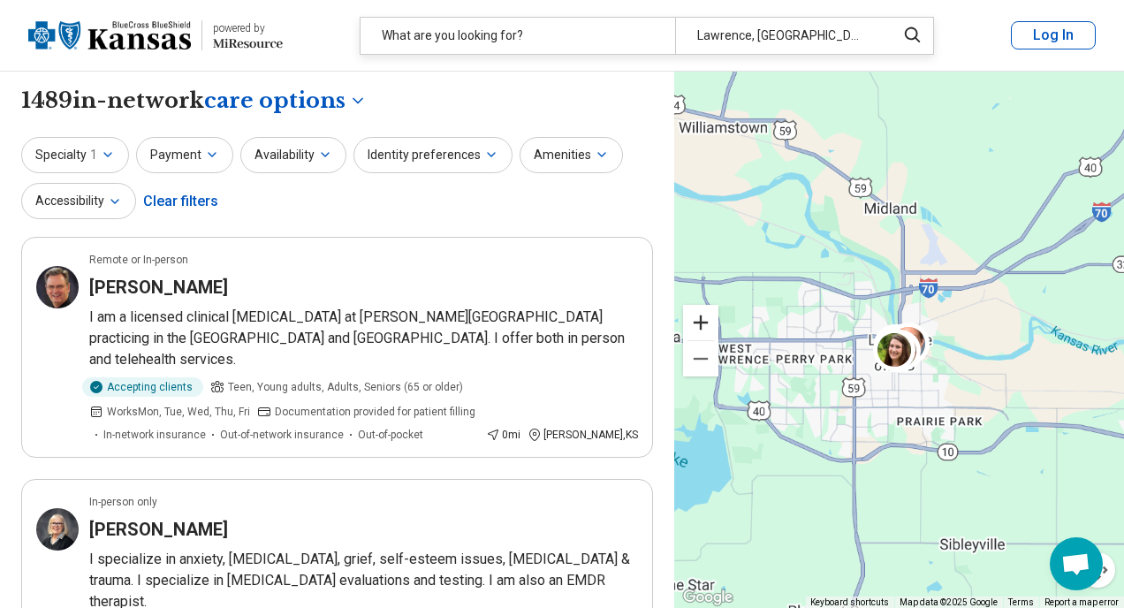
click at [705, 320] on button "Zoom in" at bounding box center [700, 322] width 35 height 35
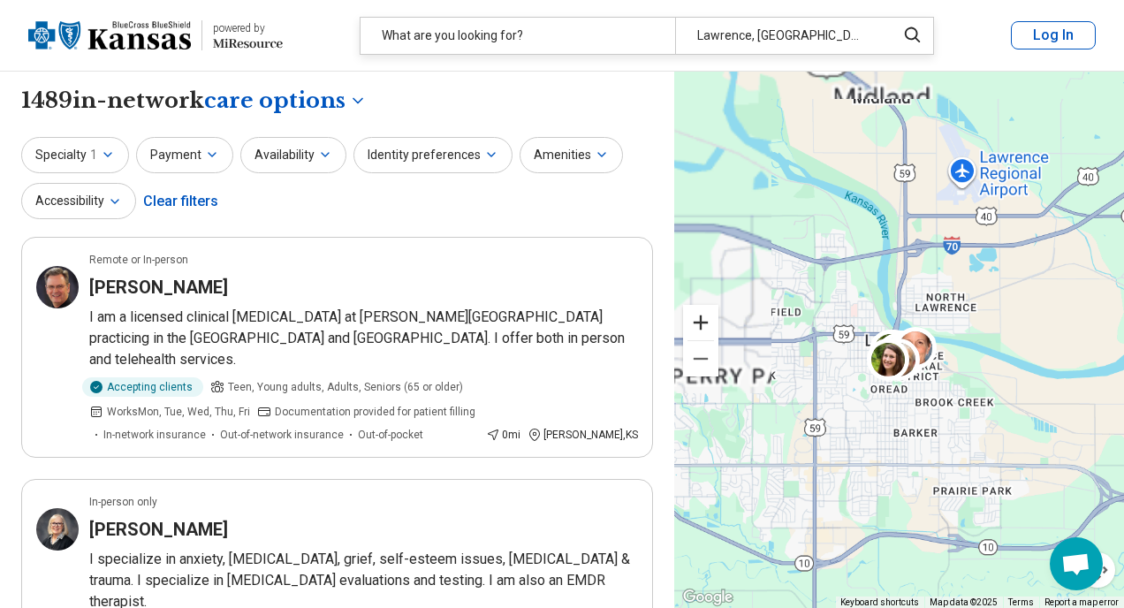
click at [705, 320] on button "Zoom in" at bounding box center [700, 322] width 35 height 35
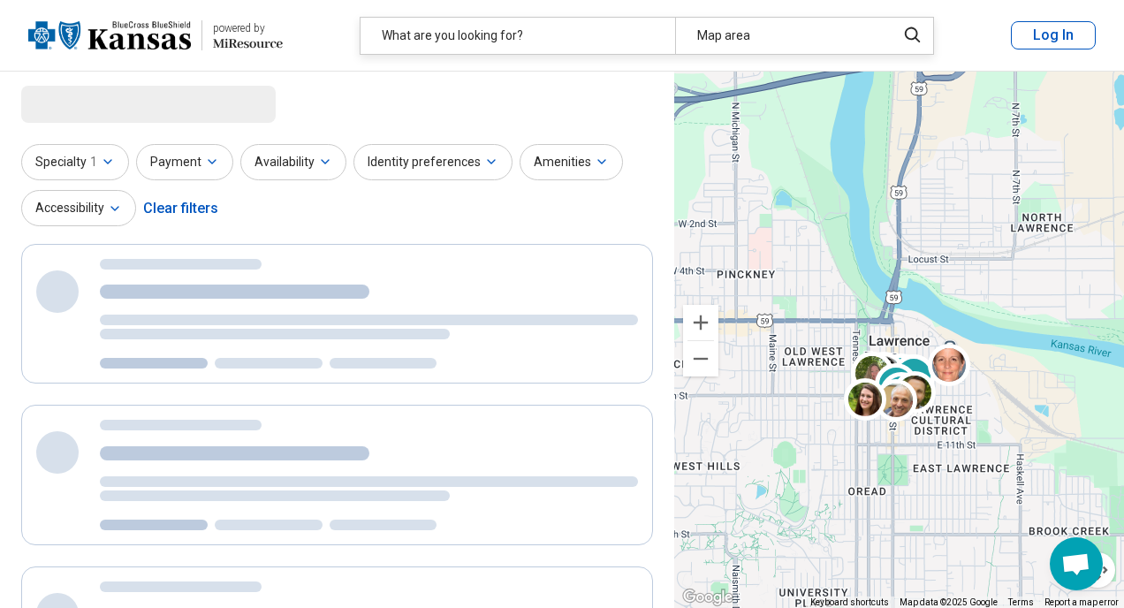
click at [705, 320] on button "Zoom in" at bounding box center [700, 322] width 35 height 35
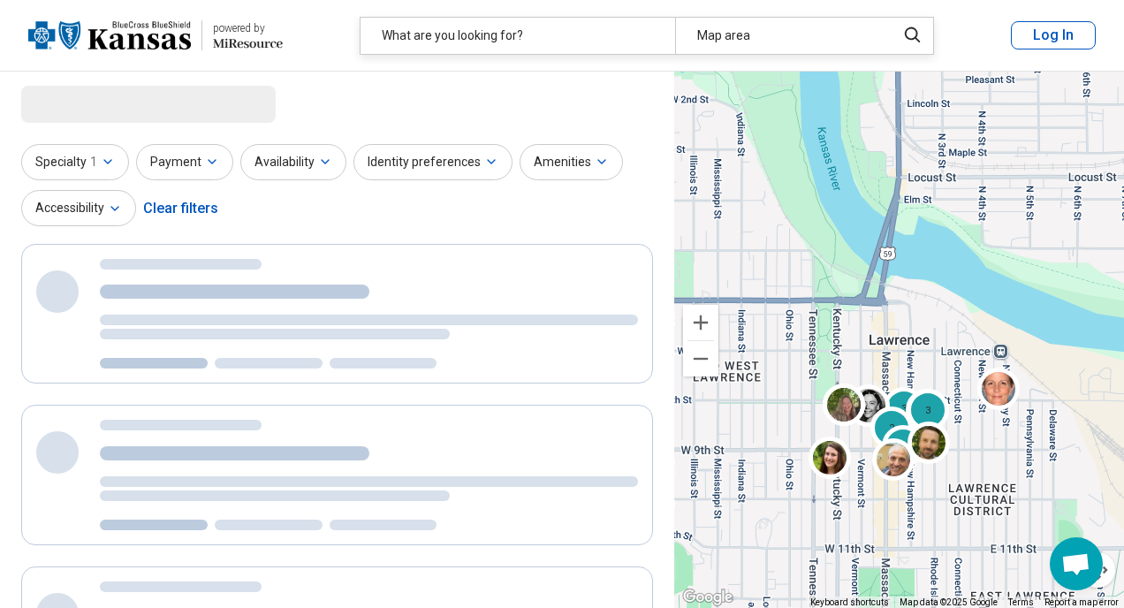
click at [705, 320] on button "Zoom in" at bounding box center [700, 322] width 35 height 35
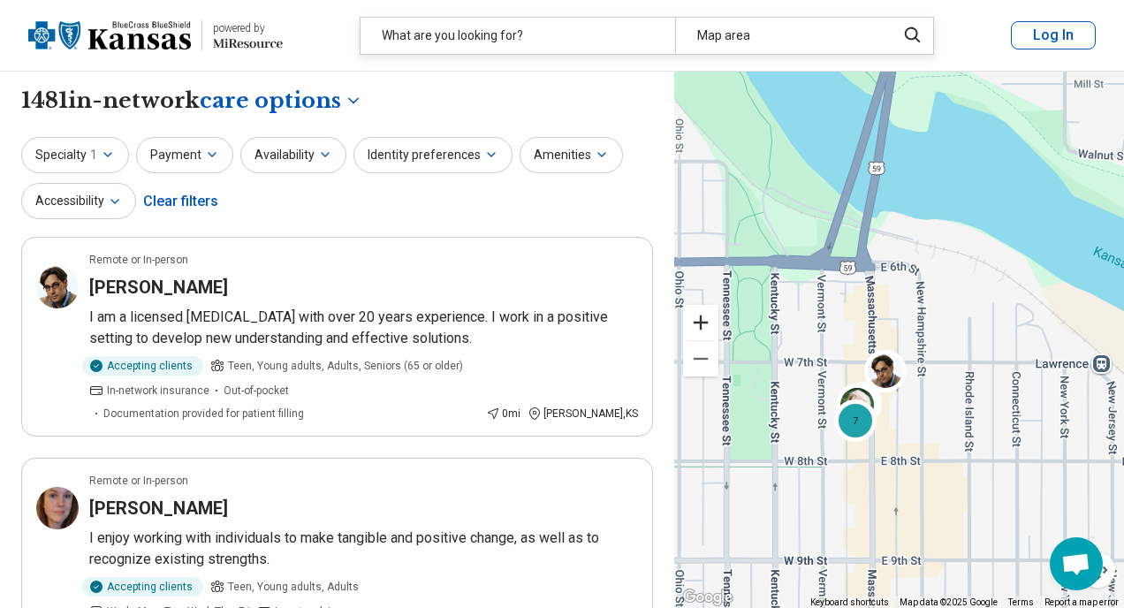
click at [697, 323] on button "Zoom in" at bounding box center [700, 322] width 35 height 35
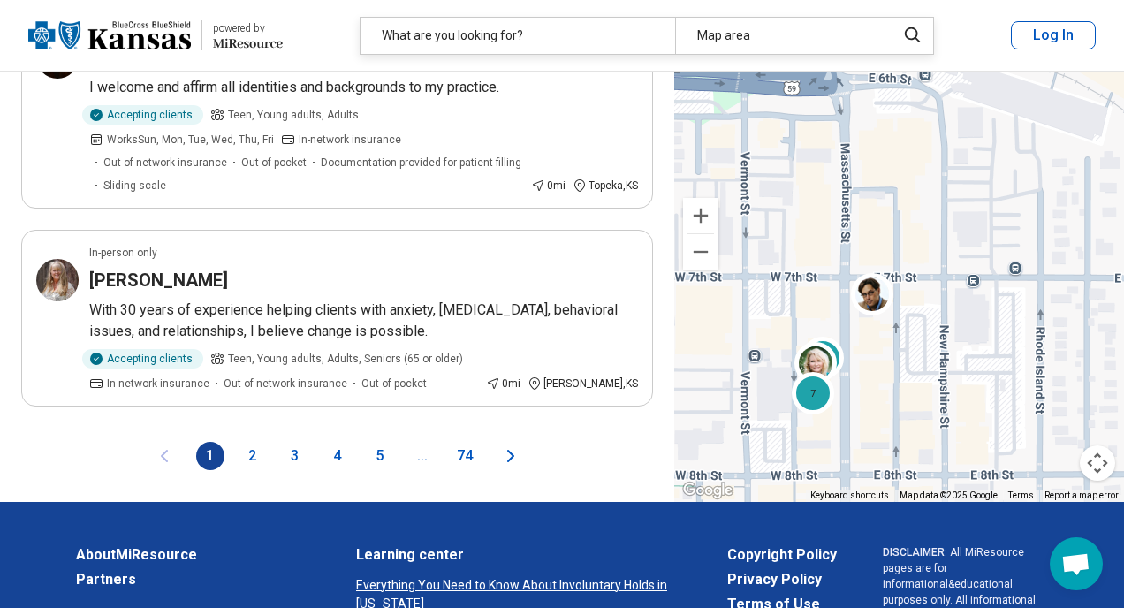
scroll to position [3916, 0]
click at [338, 442] on button "4" at bounding box center [337, 456] width 28 height 28
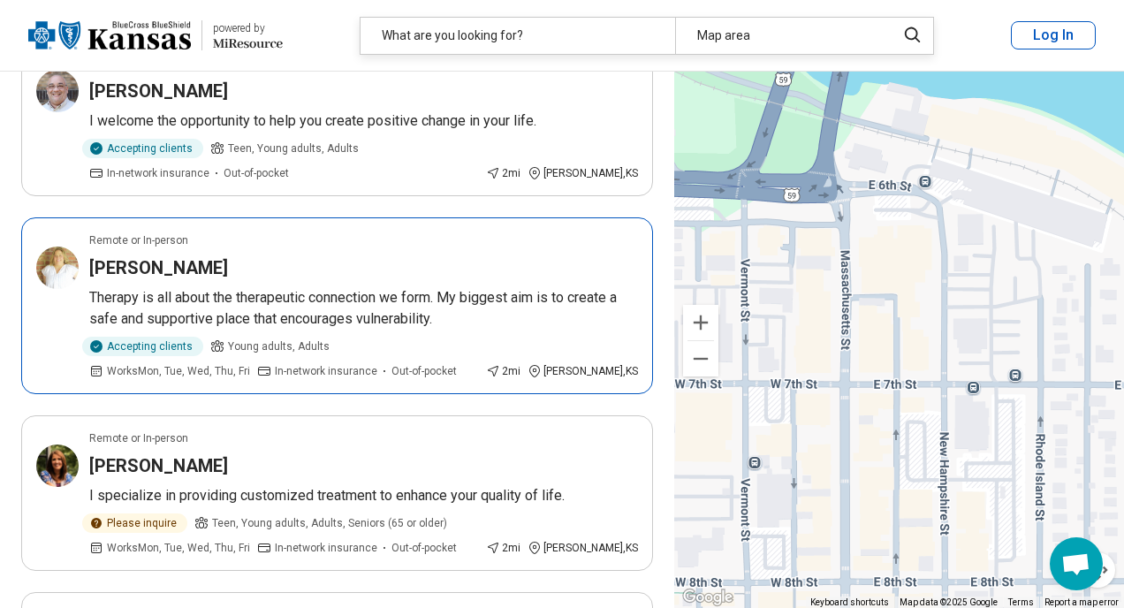
scroll to position [3221, 0]
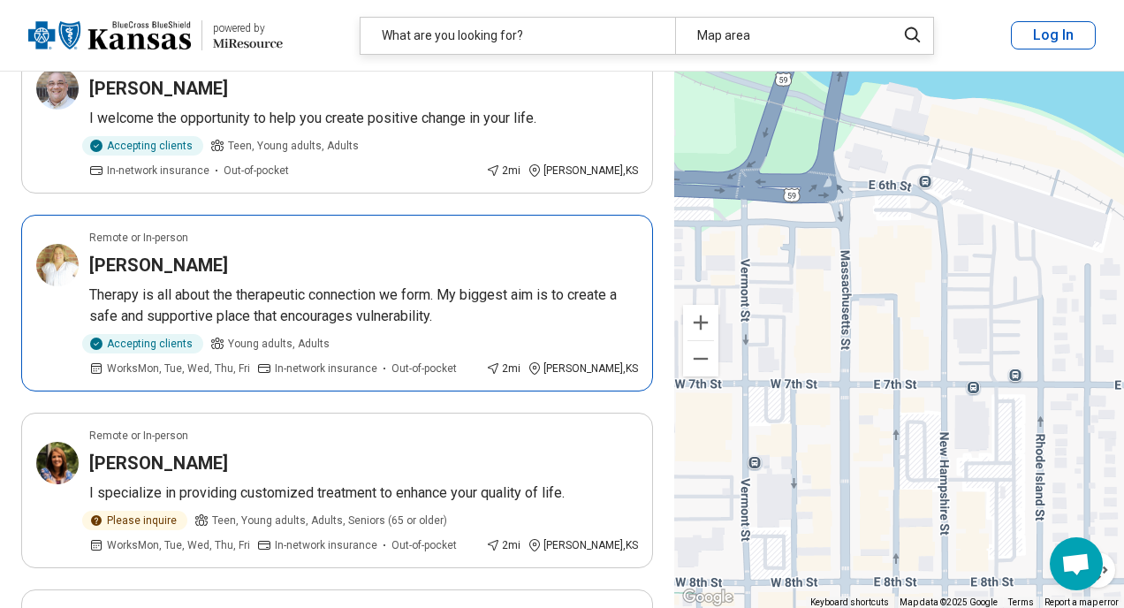
click at [333, 285] on p "Therapy is all about the therapeutic connection we form. My biggest aim is to c…" at bounding box center [363, 306] width 549 height 42
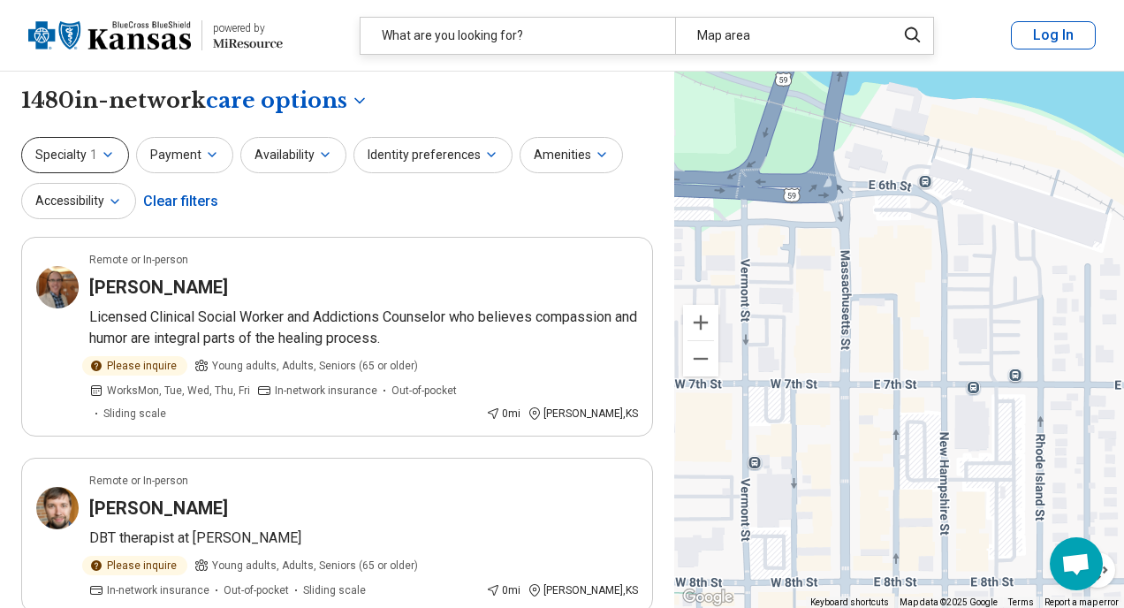
scroll to position [0, 0]
click at [103, 152] on icon "button" at bounding box center [108, 155] width 14 height 14
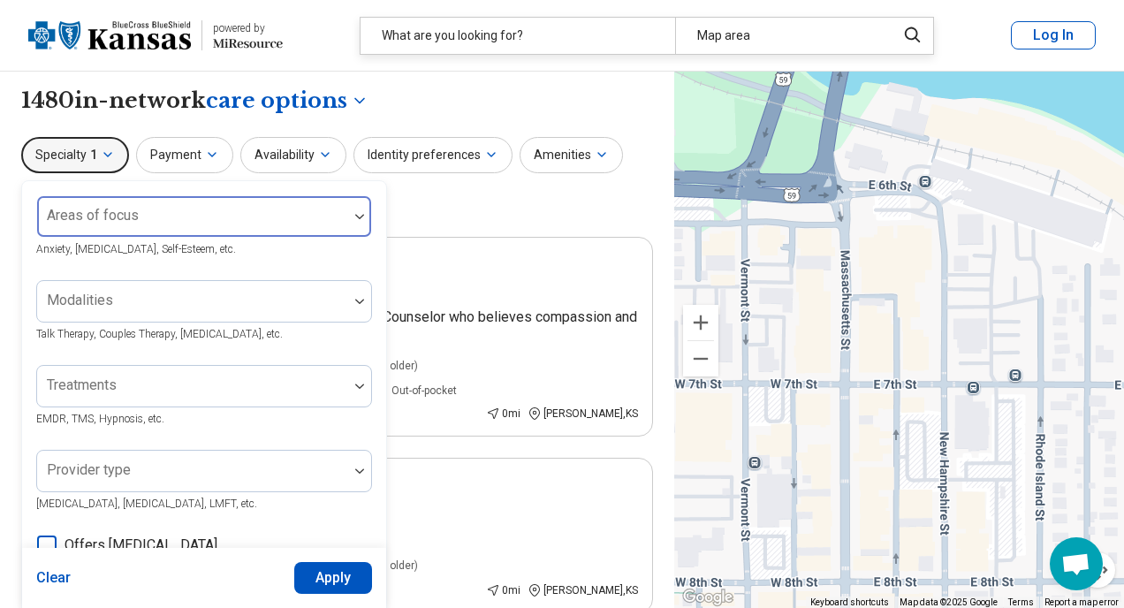
click at [132, 220] on div "Areas of focus" at bounding box center [204, 216] width 336 height 42
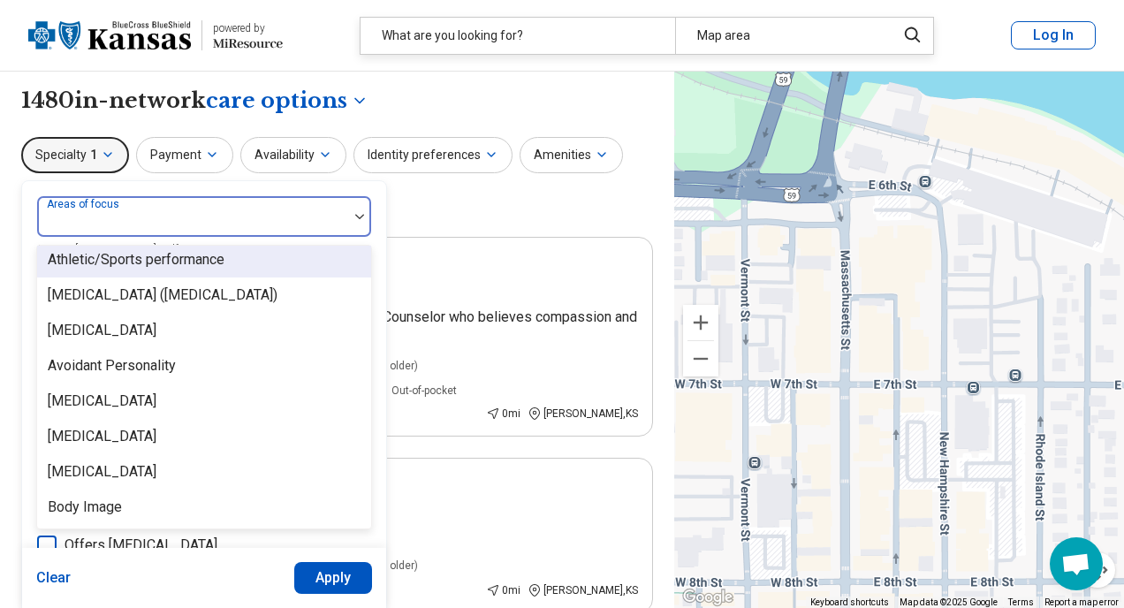
scroll to position [371, 0]
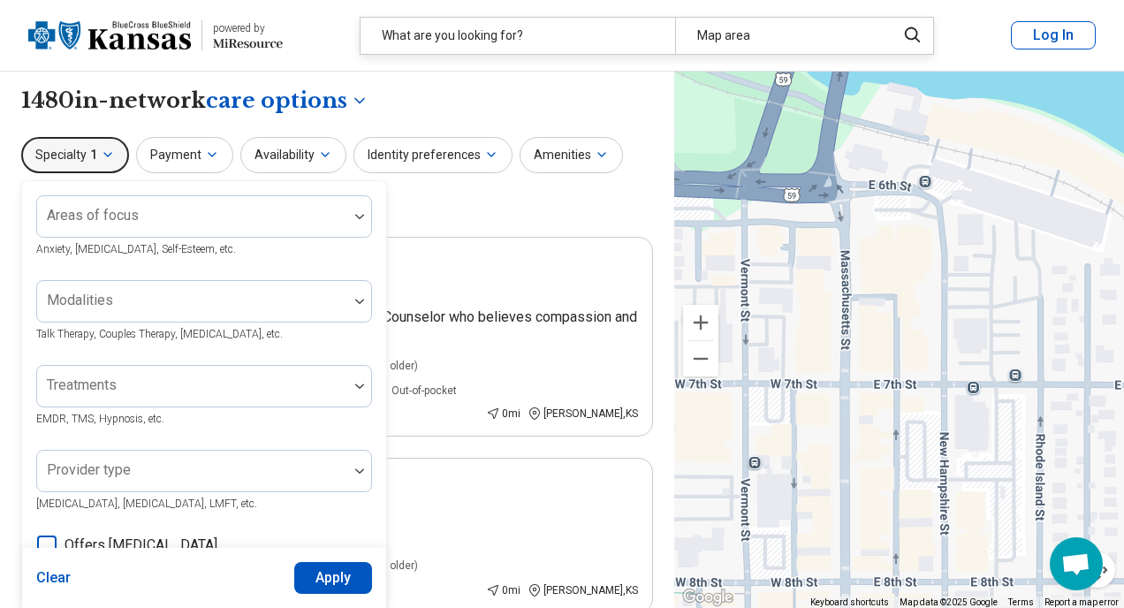
click at [411, 201] on div "Specialty 1 Areas of focus Anxiety, Depression, Self-Esteem, etc. Modalities Ta…" at bounding box center [337, 180] width 632 height 86
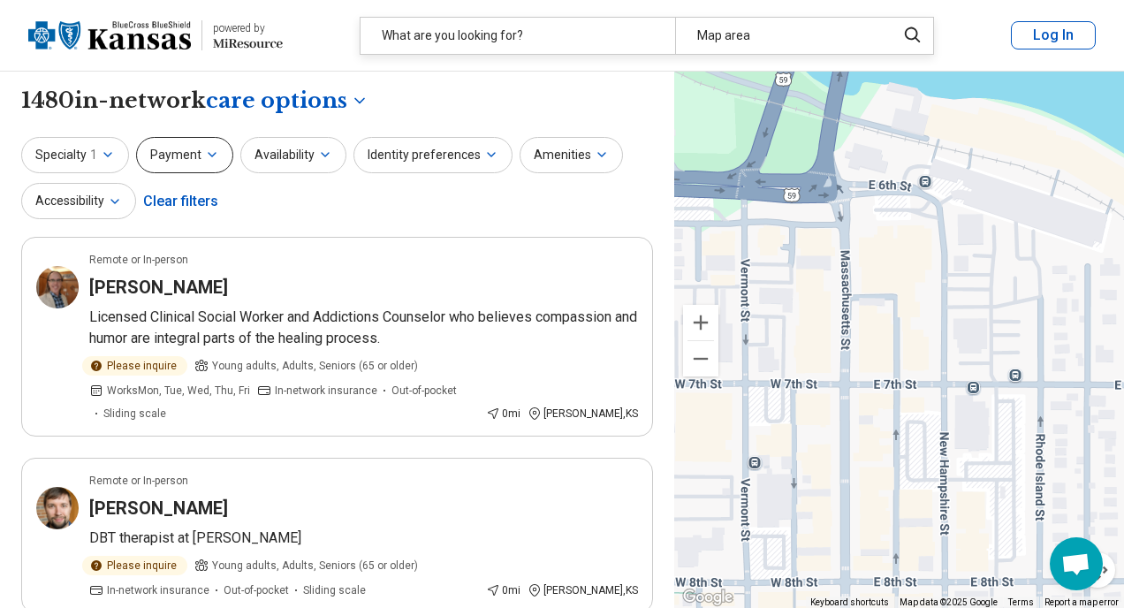
click at [205, 156] on icon "button" at bounding box center [212, 155] width 14 height 14
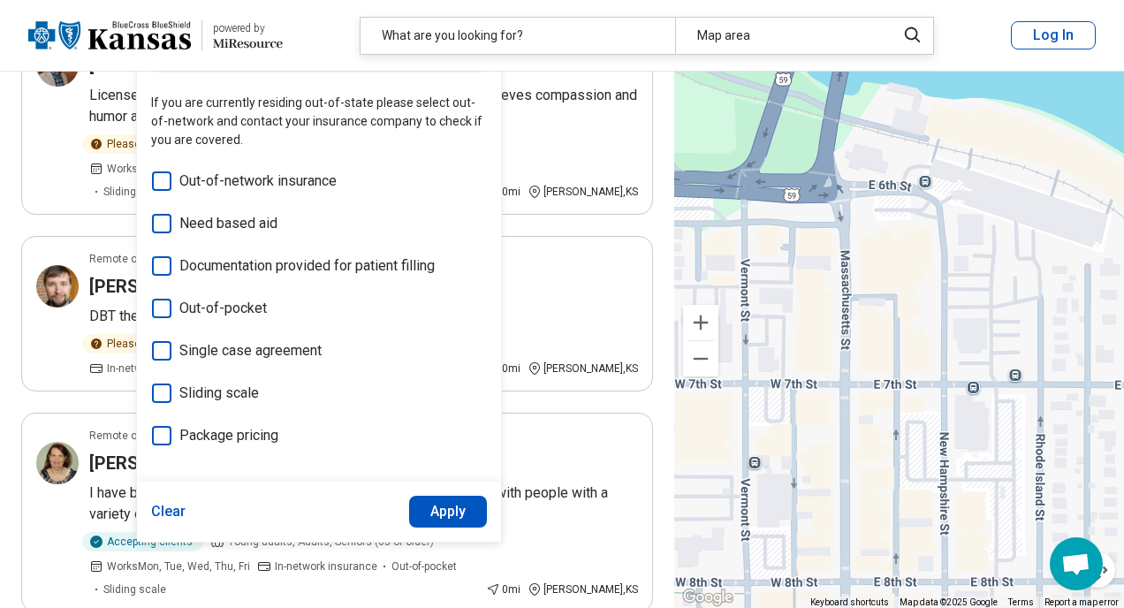
scroll to position [227, 0]
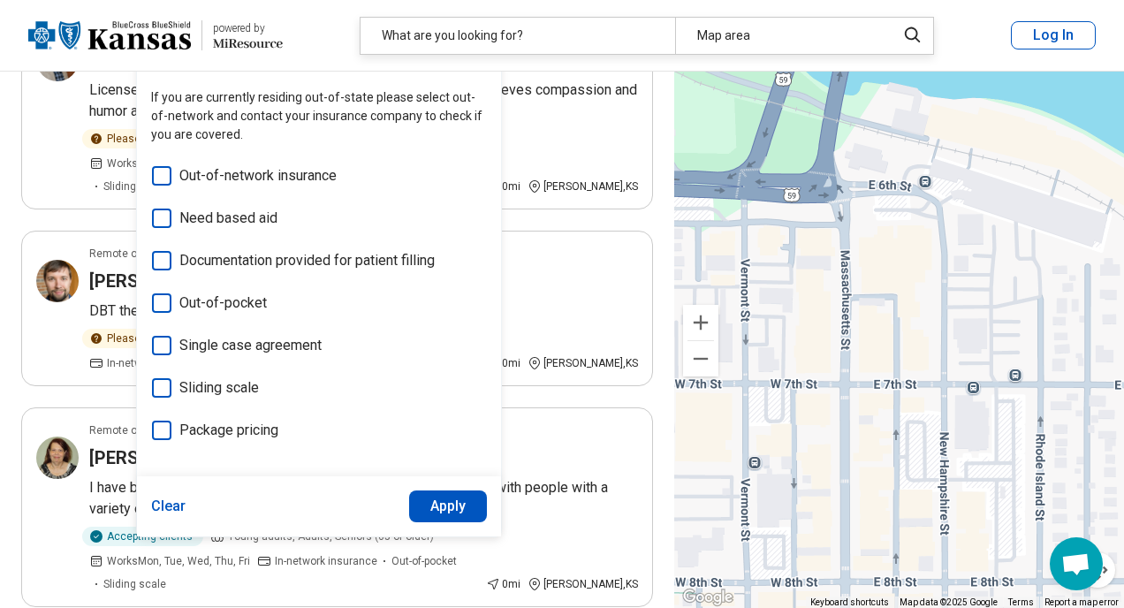
click at [165, 387] on icon at bounding box center [161, 387] width 19 height 19
click at [455, 507] on button "Apply" at bounding box center [448, 506] width 79 height 32
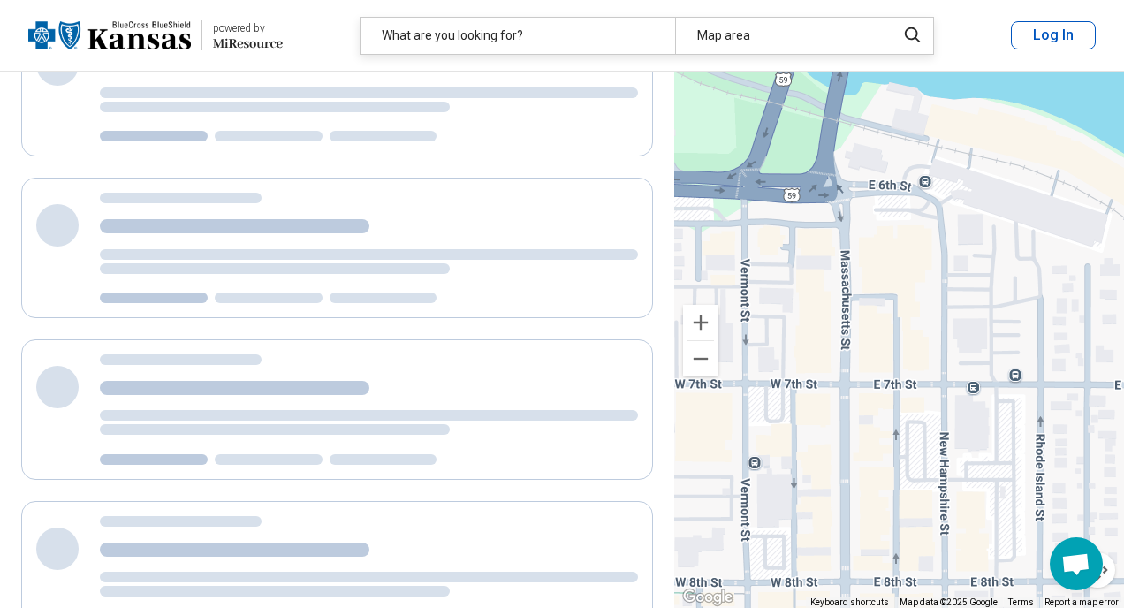
scroll to position [29, 0]
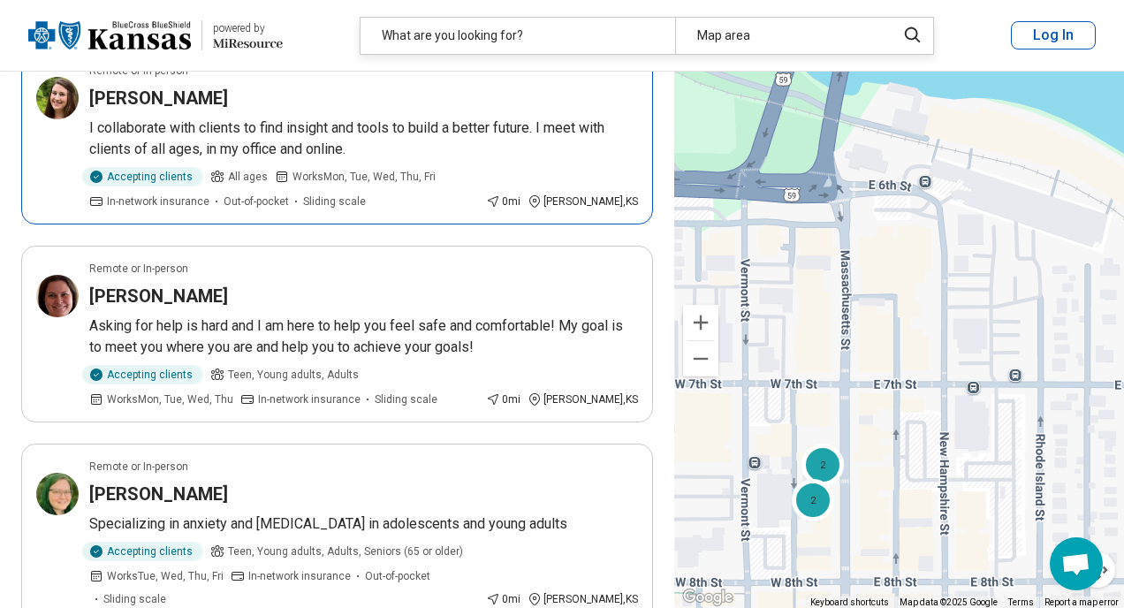
scroll to position [1675, 0]
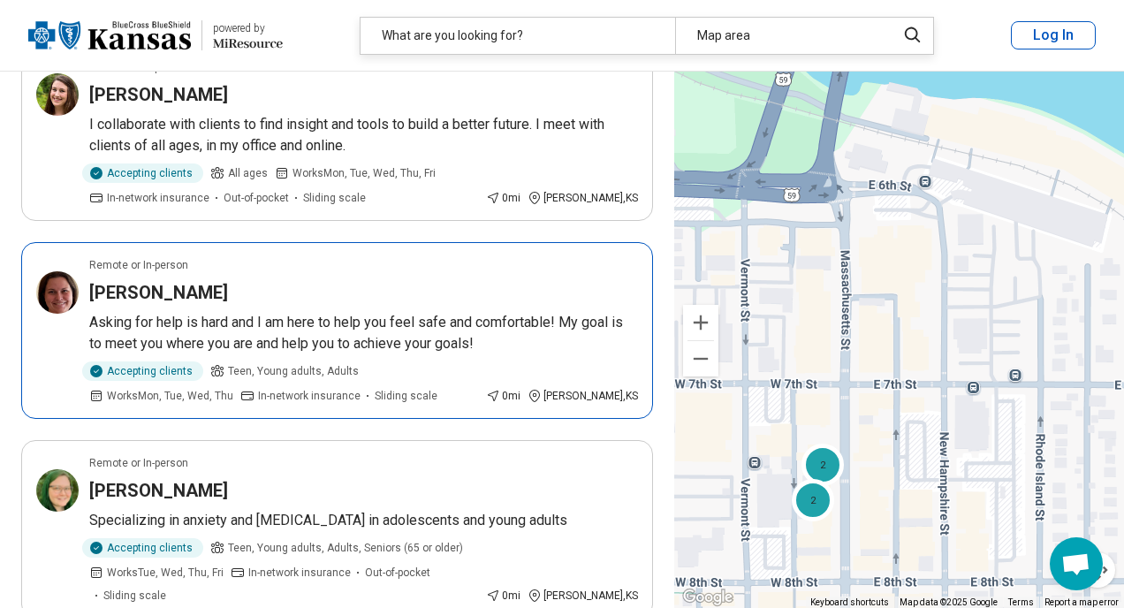
click at [424, 312] on p "Asking for help is hard and I am here to help you feel safe and comfortable! My…" at bounding box center [363, 333] width 549 height 42
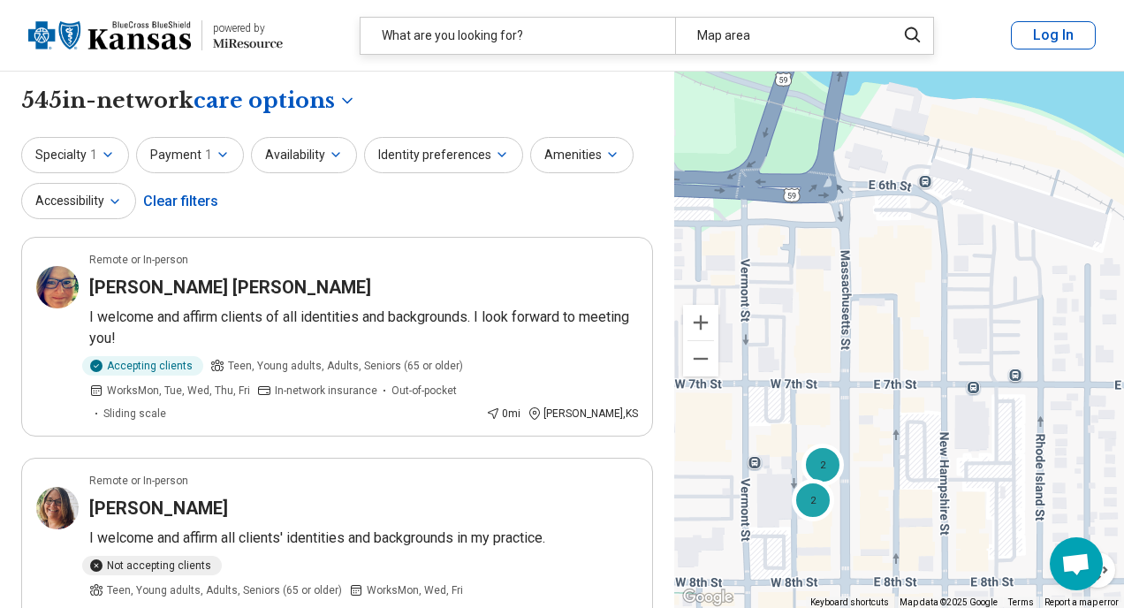
scroll to position [0, 0]
click at [101, 148] on icon "button" at bounding box center [108, 155] width 14 height 14
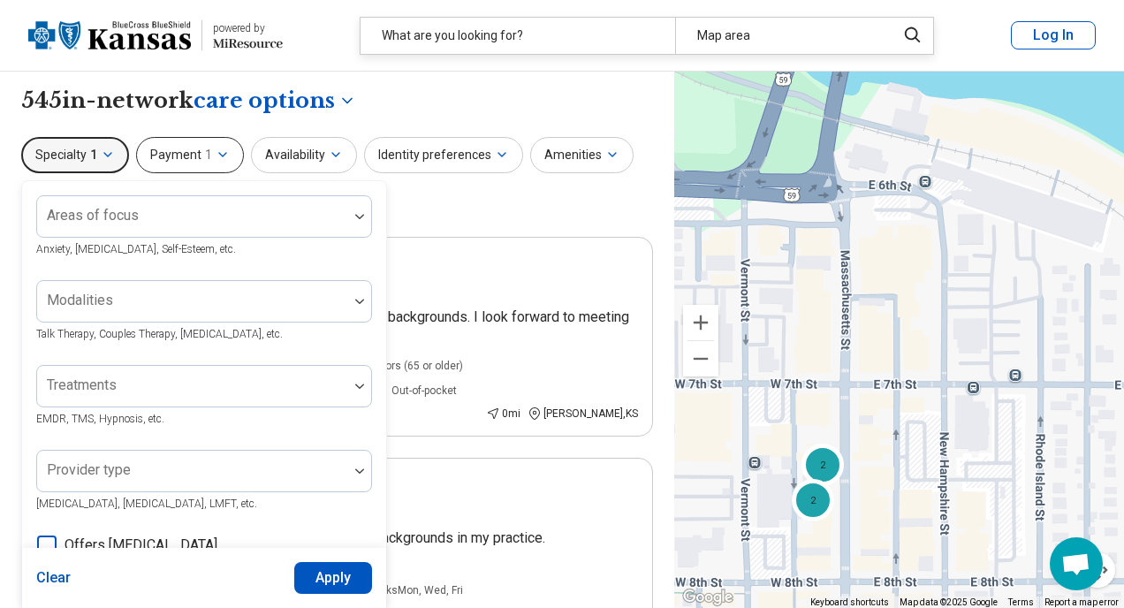
click at [190, 161] on button "Payment 1" at bounding box center [190, 155] width 108 height 36
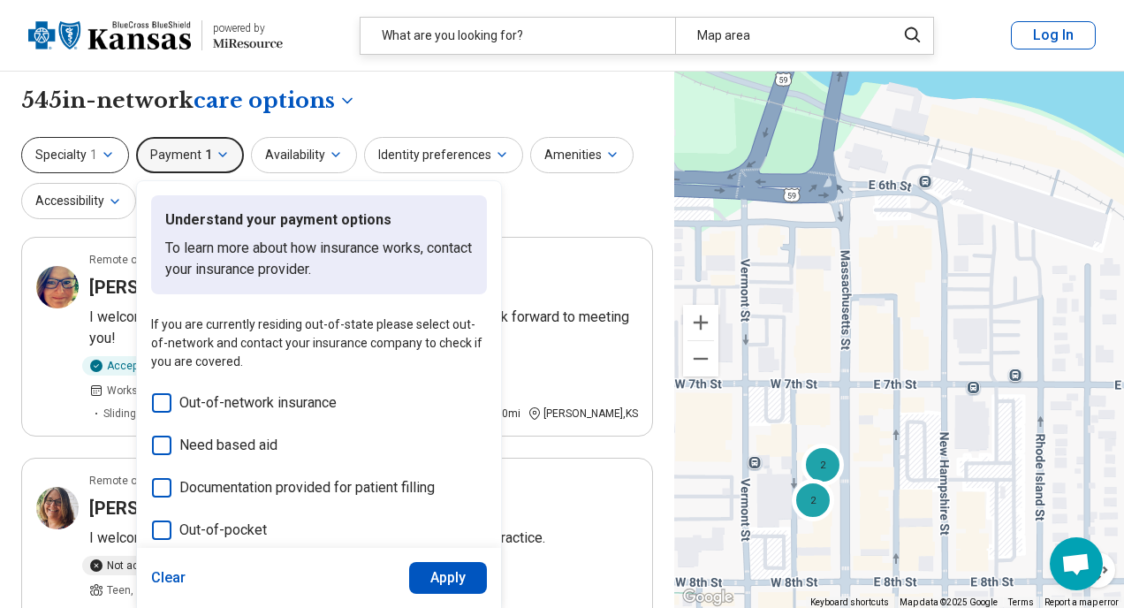
click at [109, 156] on icon "button" at bounding box center [108, 155] width 14 height 14
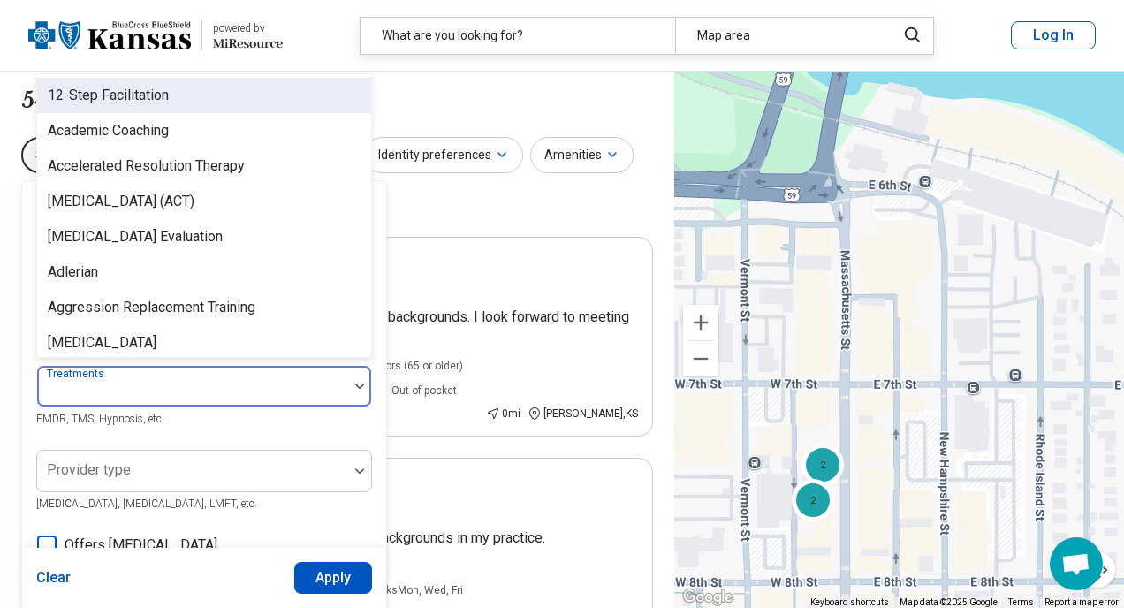
click at [162, 380] on div "Areas of focus Anxiety, Depression, Self-Esteem, etc. Modalities Talk Therapy, …" at bounding box center [204, 540] width 336 height 691
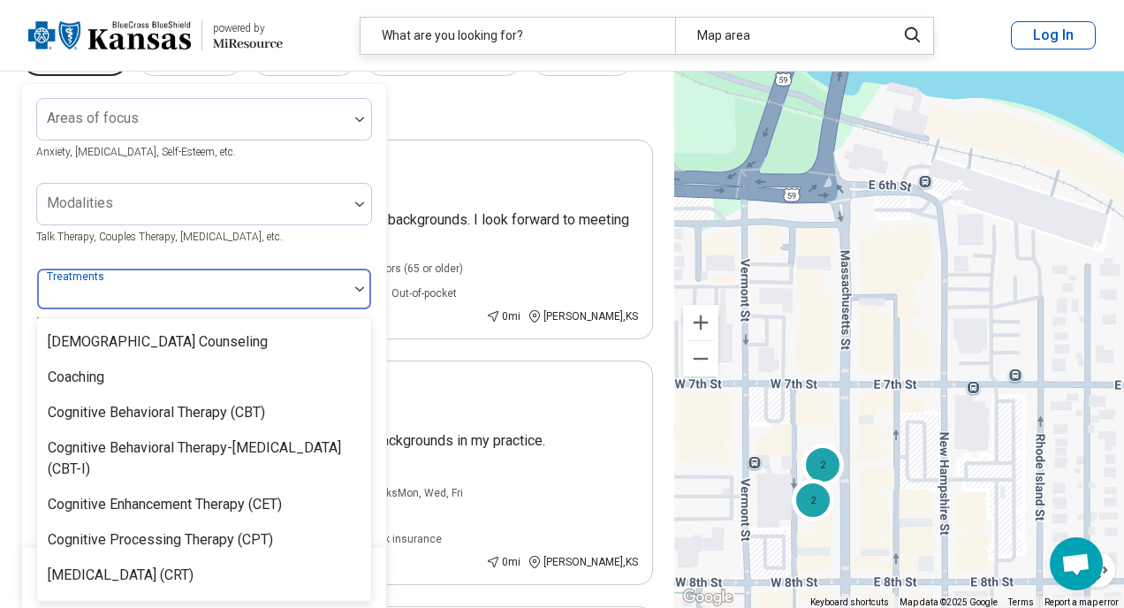
scroll to position [715, 0]
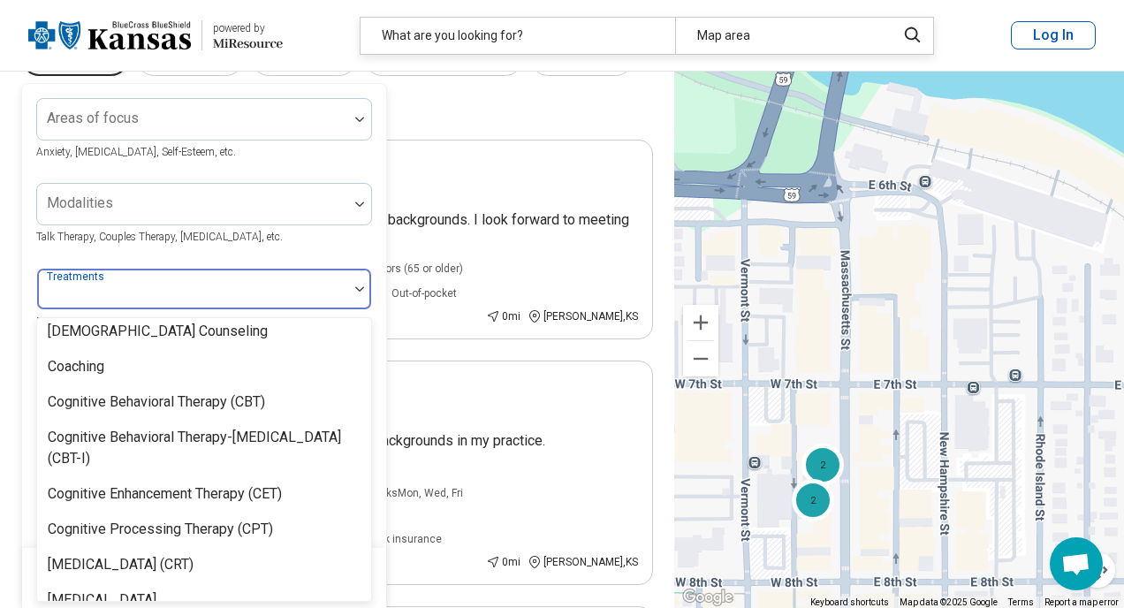
click at [435, 110] on div "Specialty 1 Areas of focus Anxiety, Depression, Self-Esteem, etc. Modalities Ta…" at bounding box center [337, 83] width 632 height 86
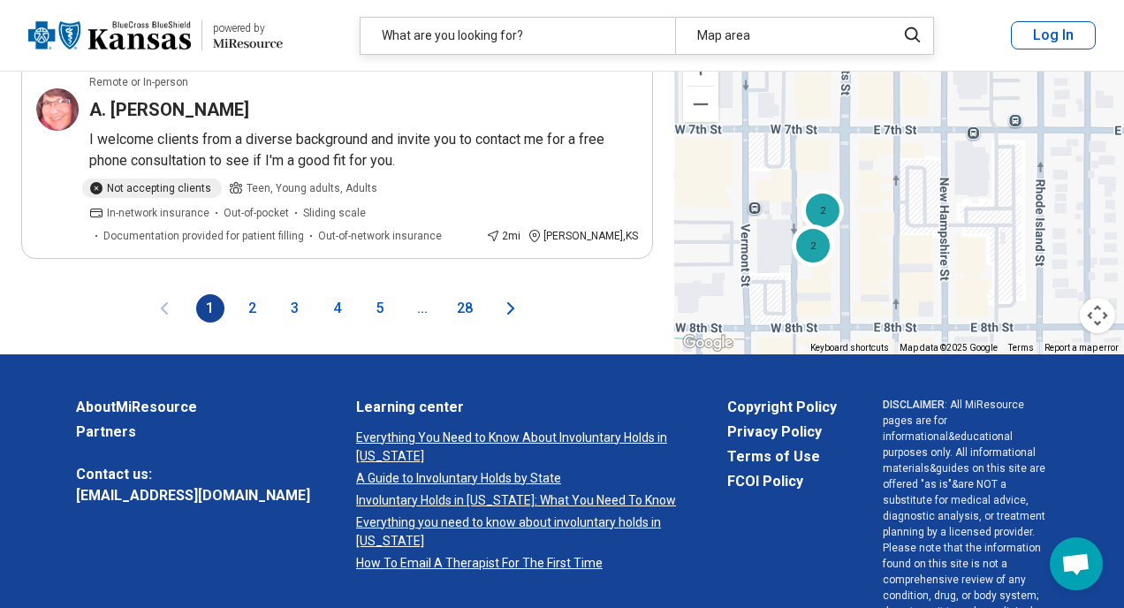
scroll to position [4163, 0]
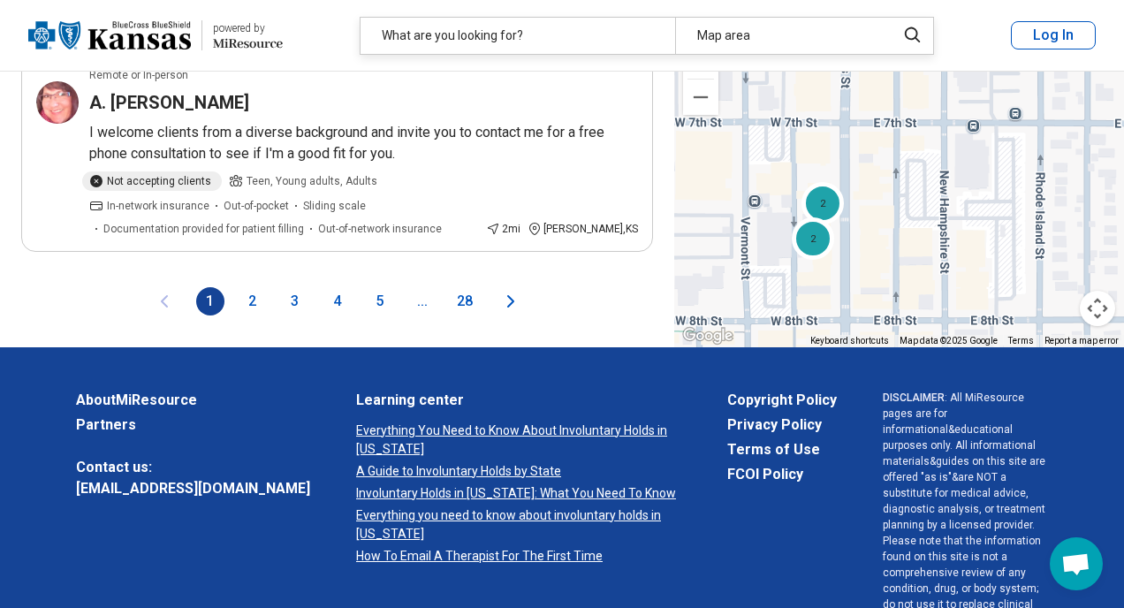
click at [295, 287] on button "3" at bounding box center [295, 301] width 28 height 28
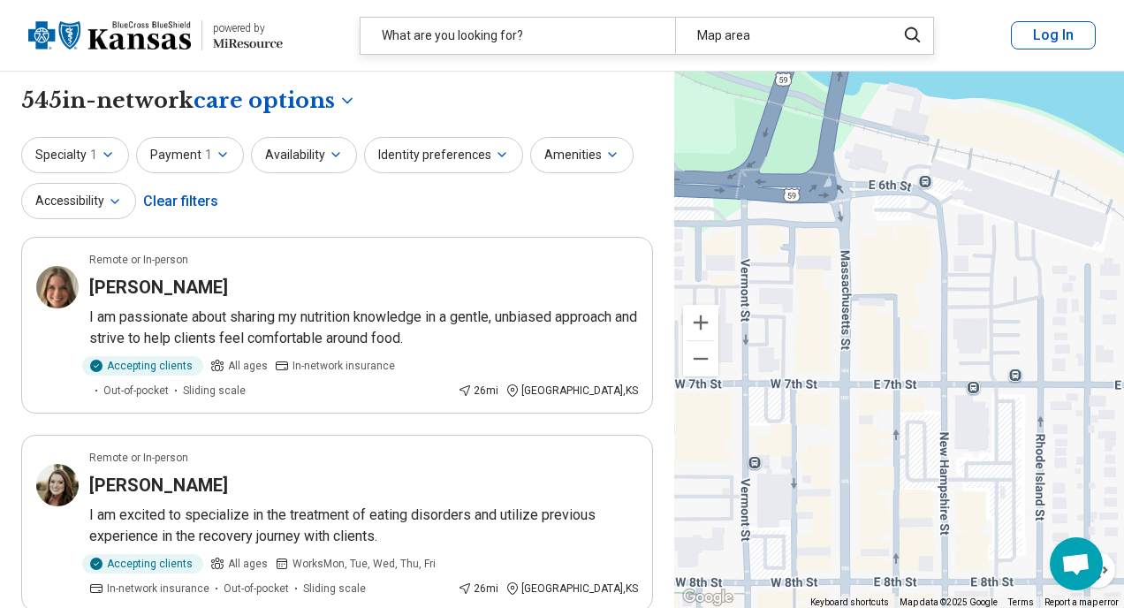
scroll to position [0, 0]
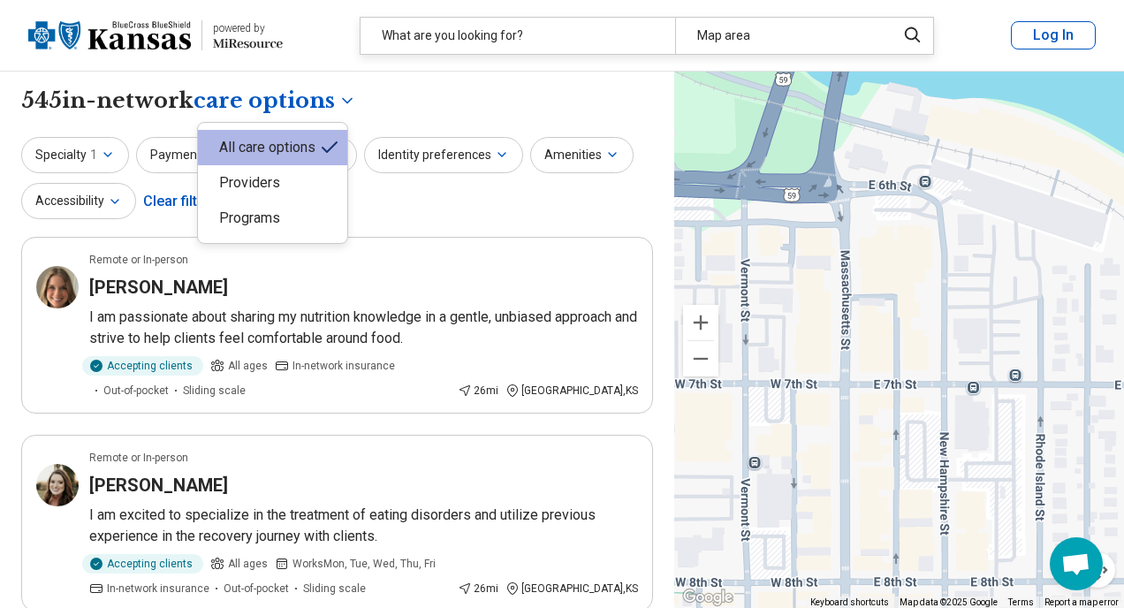
click at [291, 140] on div "All care options" at bounding box center [272, 147] width 149 height 35
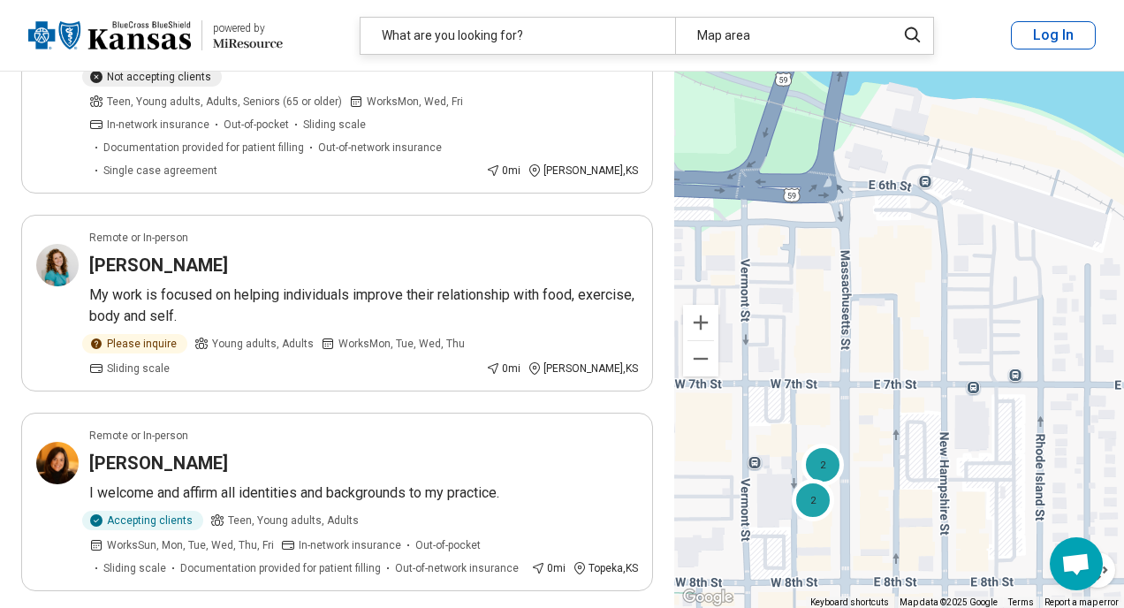
scroll to position [627, 0]
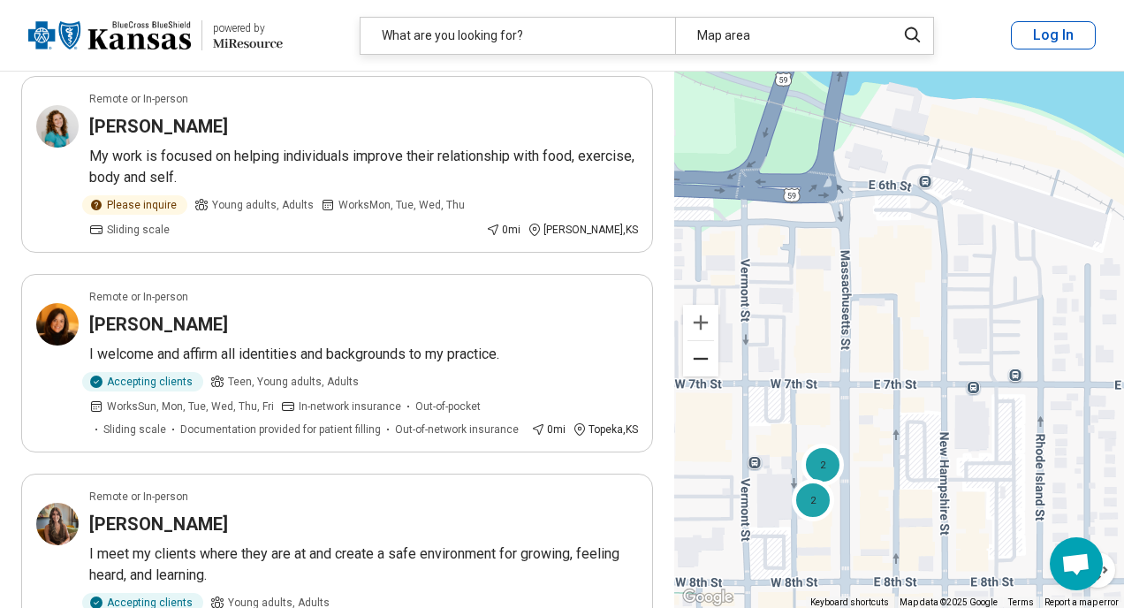
click at [702, 359] on button "Zoom out" at bounding box center [700, 358] width 35 height 35
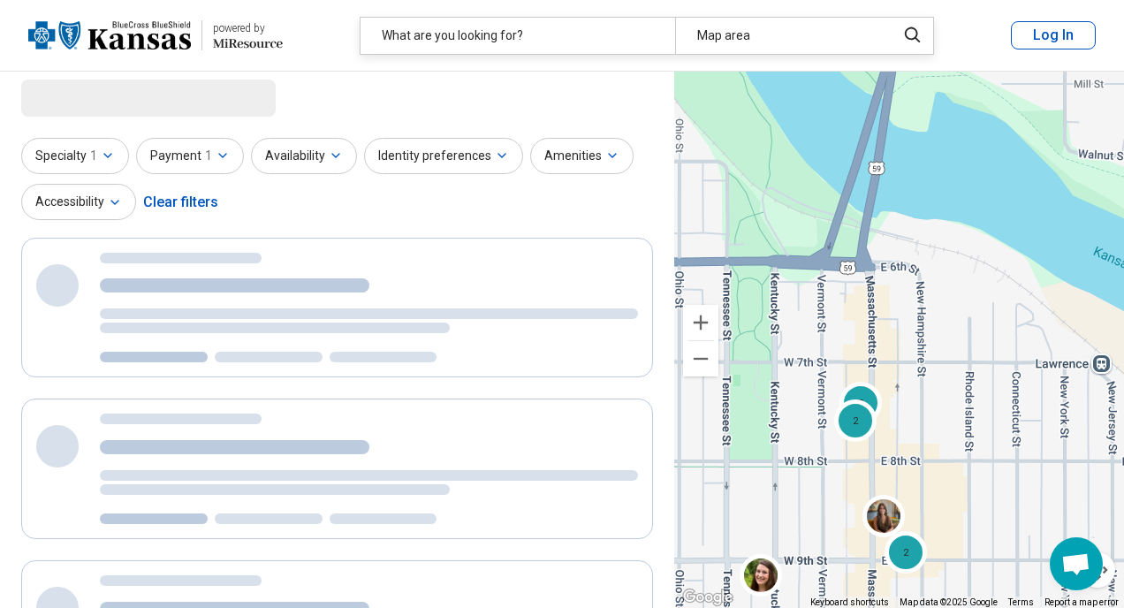
scroll to position [0, 0]
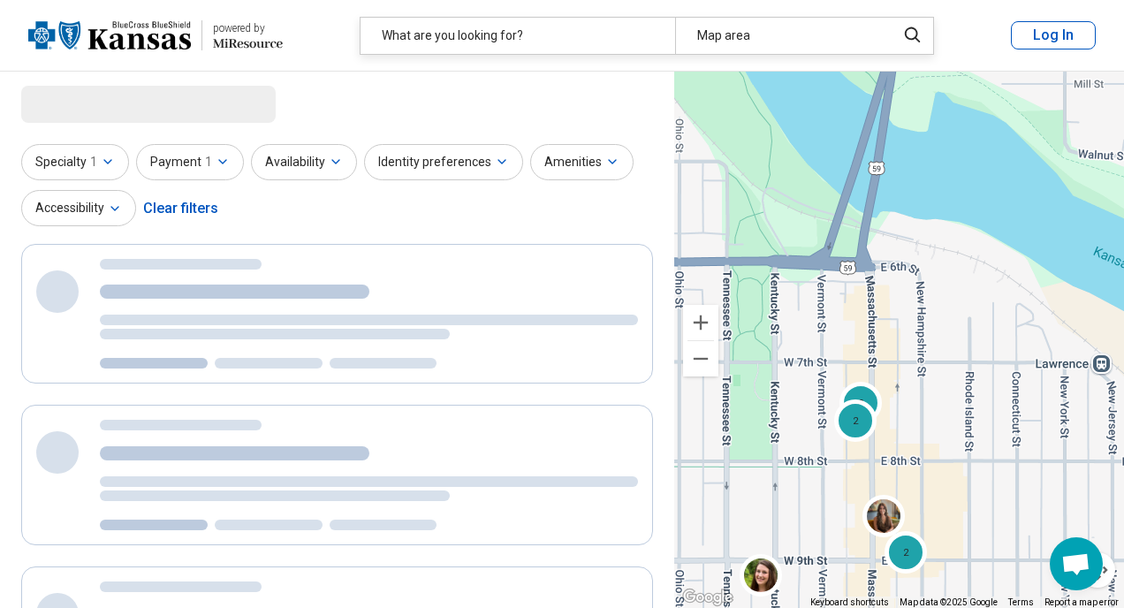
click at [702, 359] on button "Zoom out" at bounding box center [700, 358] width 35 height 35
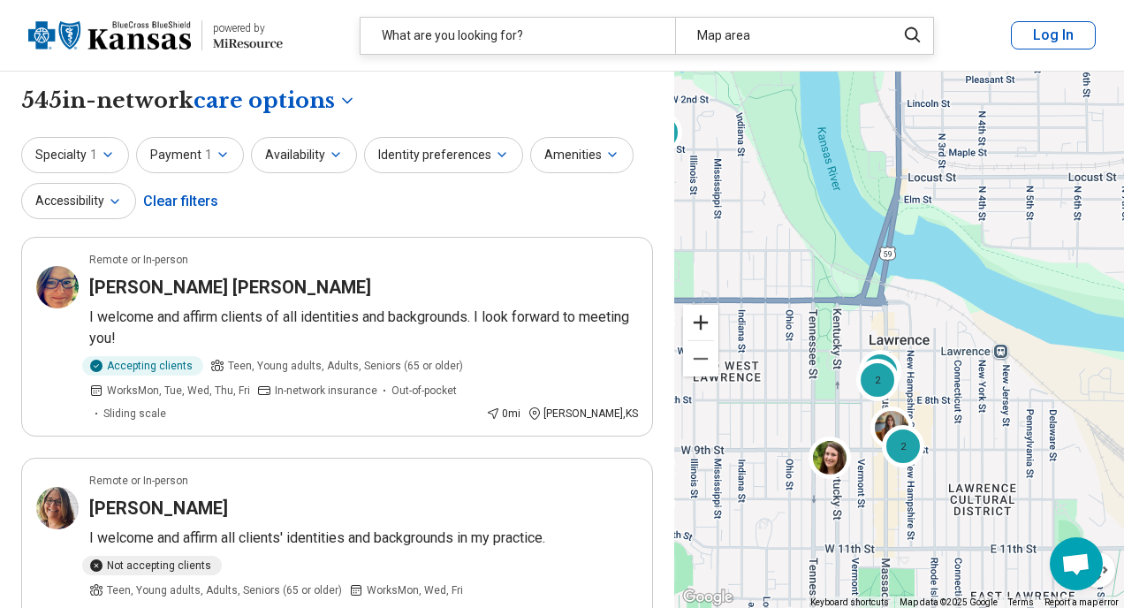
click at [703, 317] on button "Zoom in" at bounding box center [700, 322] width 35 height 35
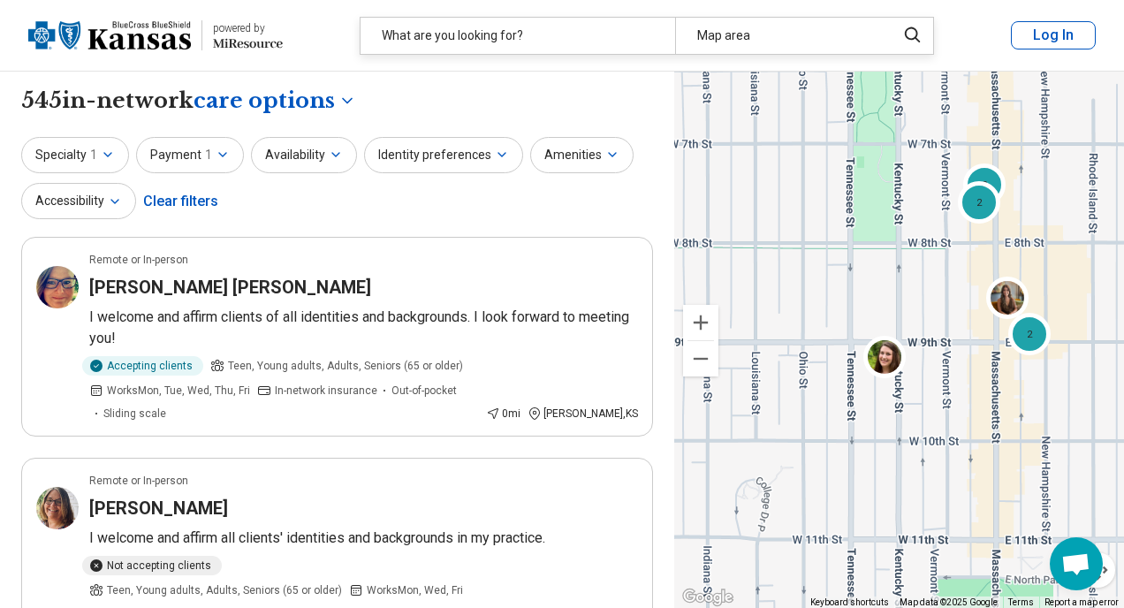
drag, startPoint x: 763, startPoint y: 434, endPoint x: 883, endPoint y: 216, distance: 248.4
click at [885, 214] on div "2 2 2 2 4 2" at bounding box center [899, 340] width 450 height 537
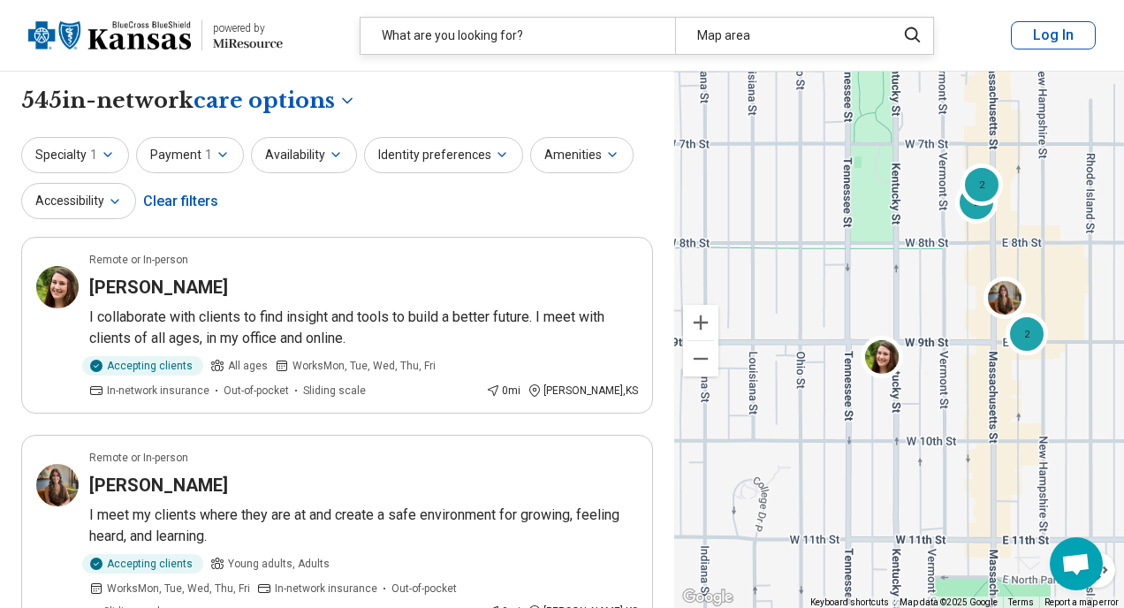
click at [703, 365] on button "Zoom out" at bounding box center [700, 358] width 35 height 35
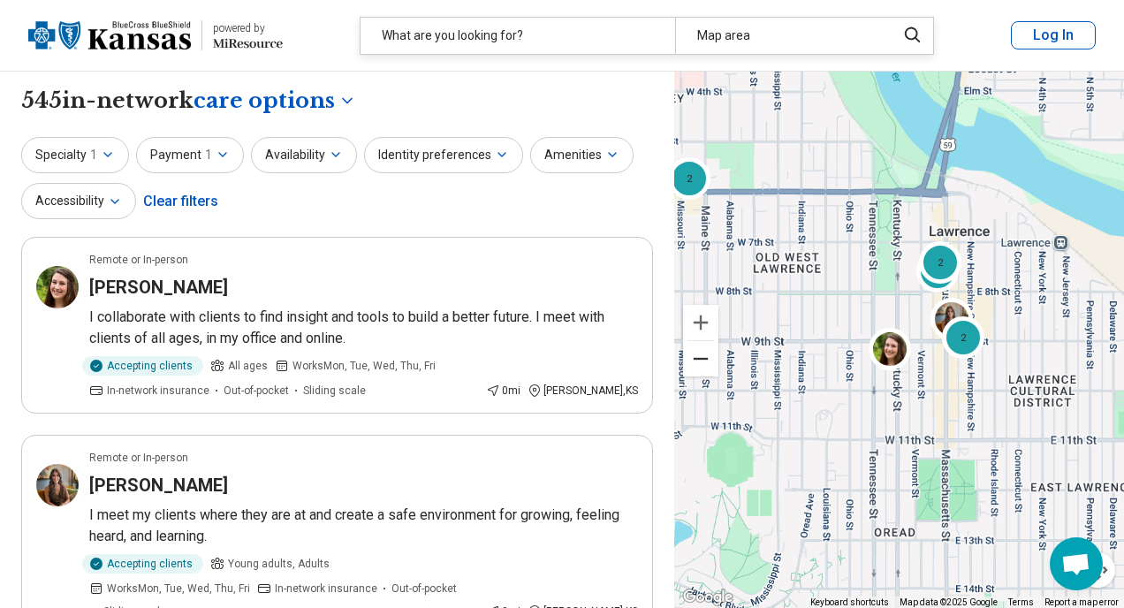
click at [706, 363] on button "Zoom out" at bounding box center [700, 358] width 35 height 35
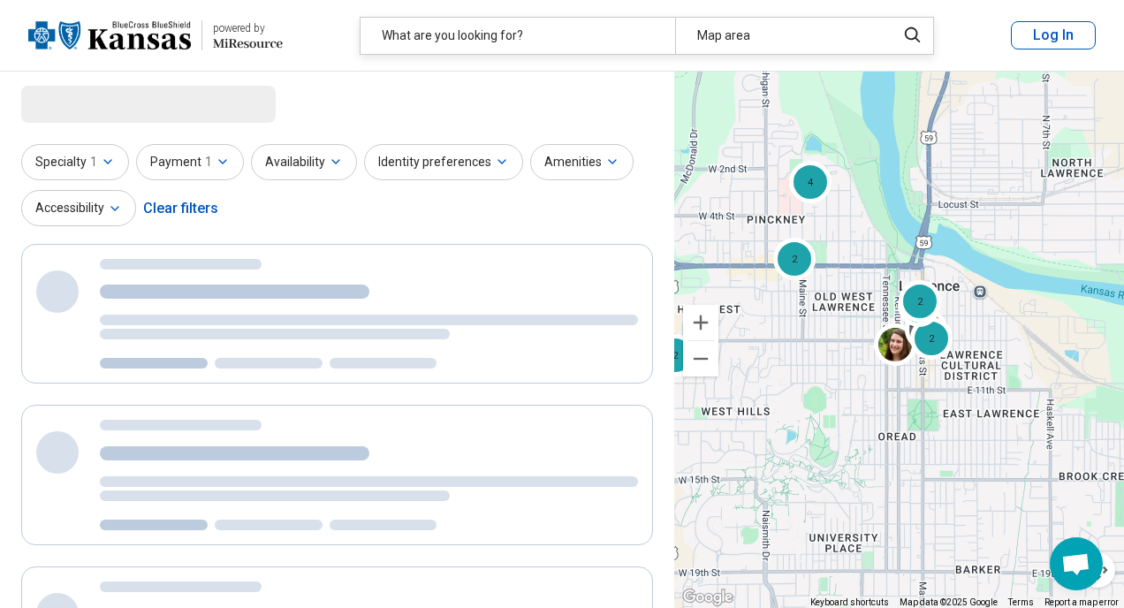
click at [706, 363] on button "Zoom out" at bounding box center [700, 358] width 35 height 35
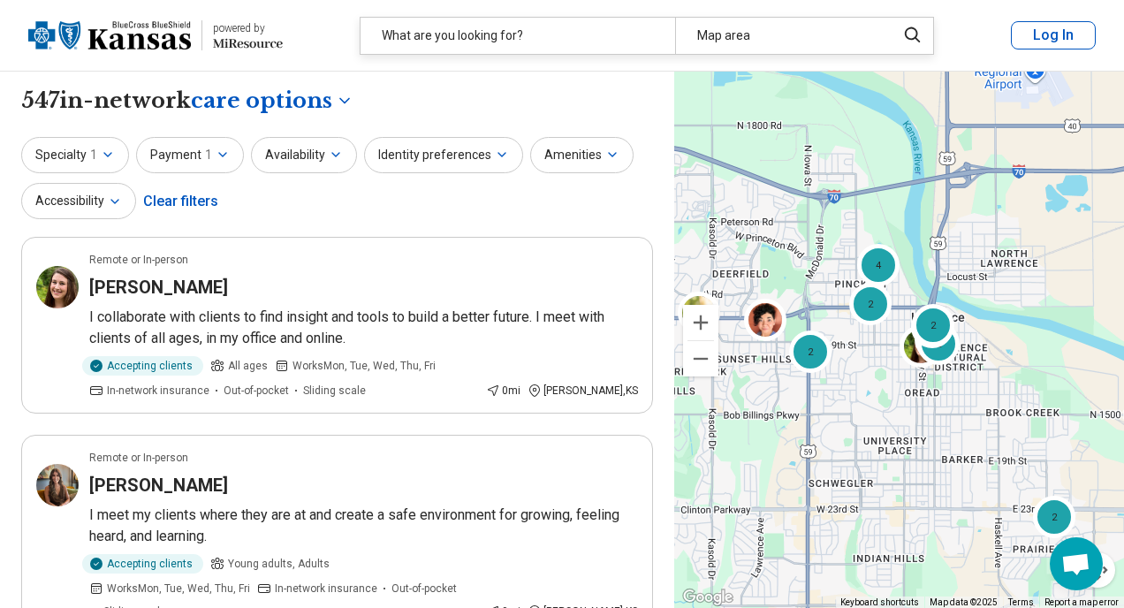
drag, startPoint x: 716, startPoint y: 414, endPoint x: 742, endPoint y: 418, distance: 26.9
click at [742, 418] on div "2 2 2 2 4 2 2" at bounding box center [899, 340] width 450 height 537
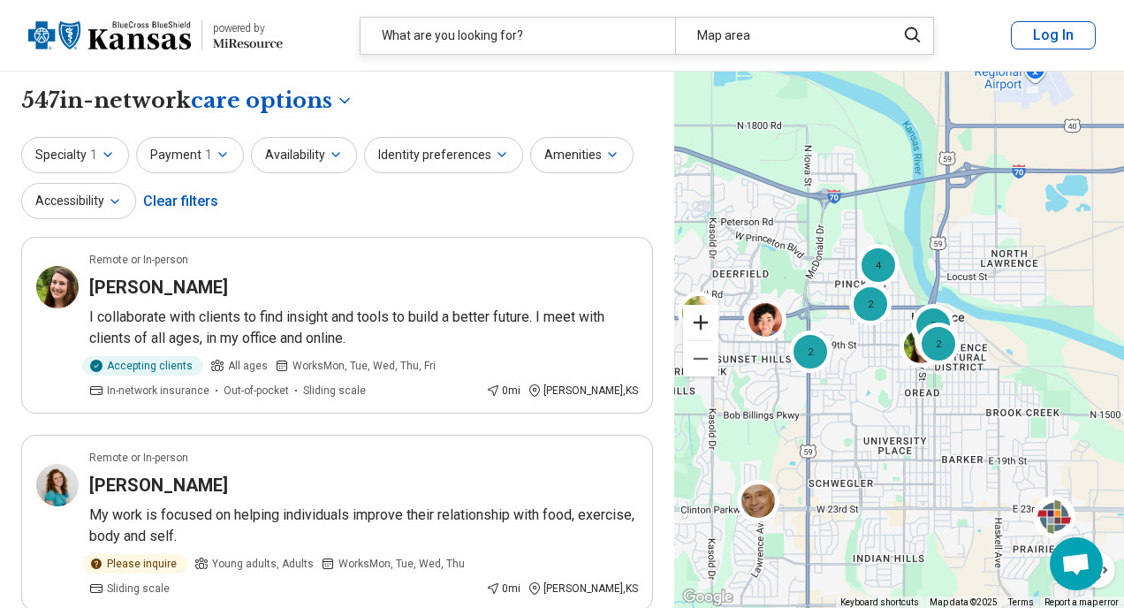
click at [710, 327] on button "Zoom in" at bounding box center [700, 322] width 35 height 35
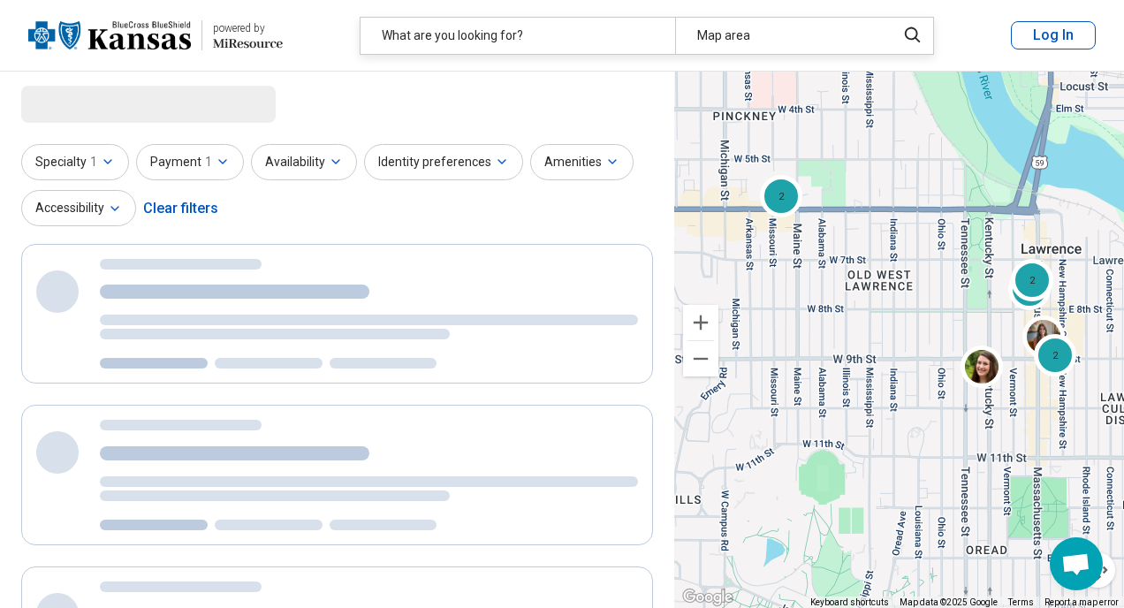
select select "***"
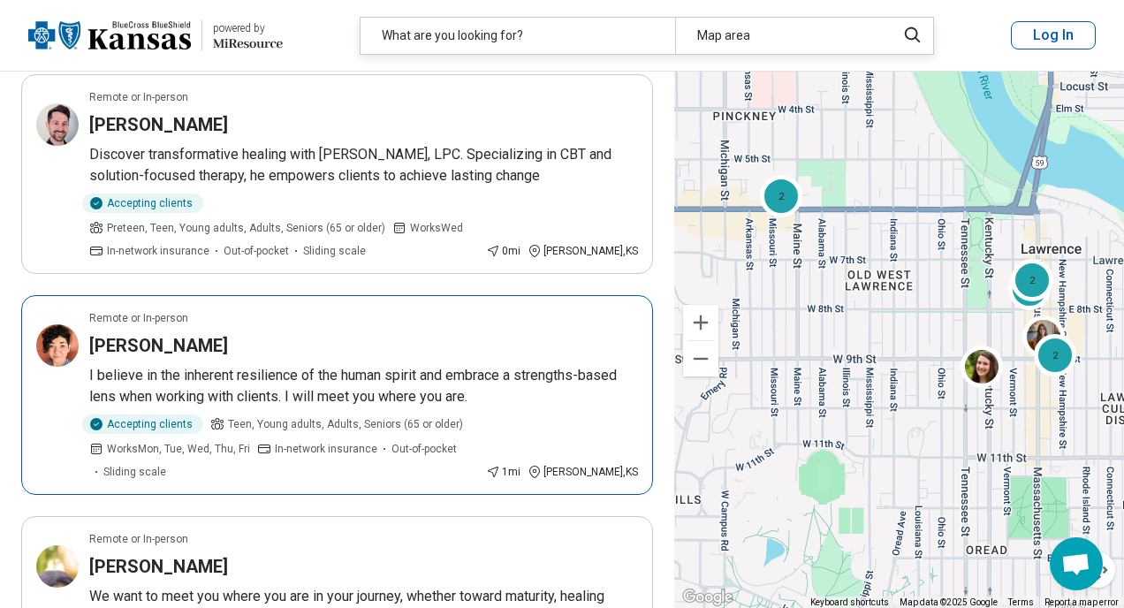
scroll to position [3238, 0]
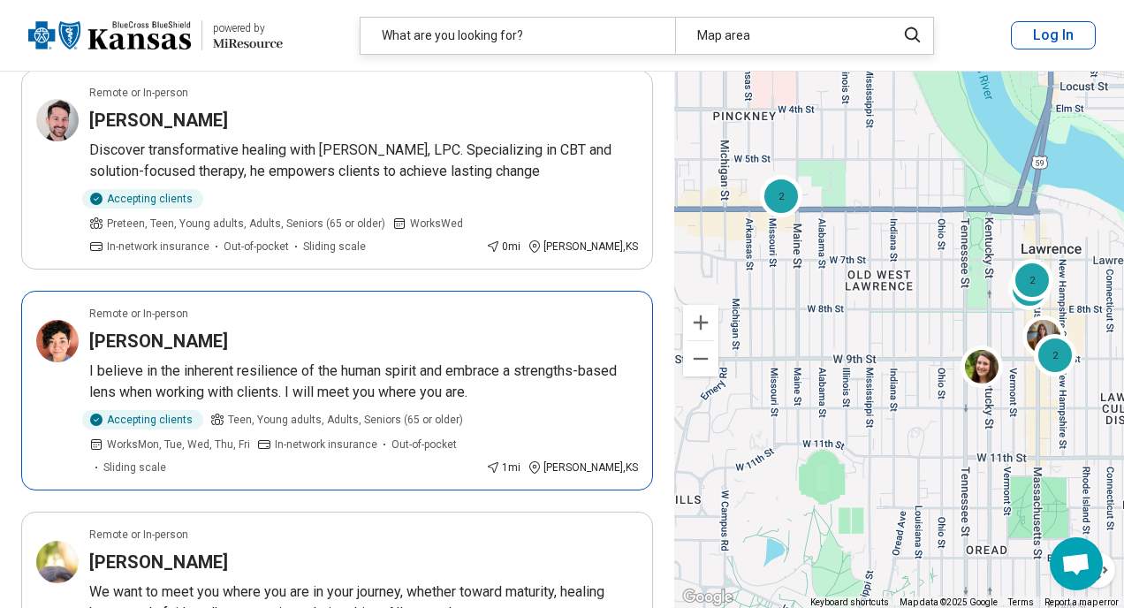
click at [448, 361] on p "I believe in the inherent resilience of the human spirit and embrace a strength…" at bounding box center [363, 382] width 549 height 42
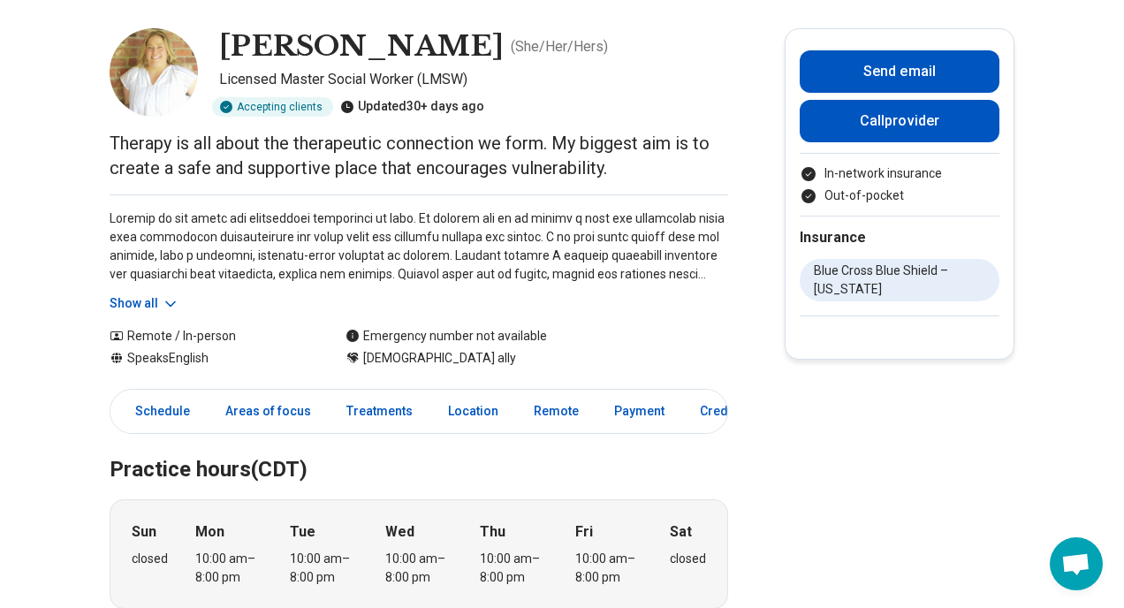
scroll to position [77, 0]
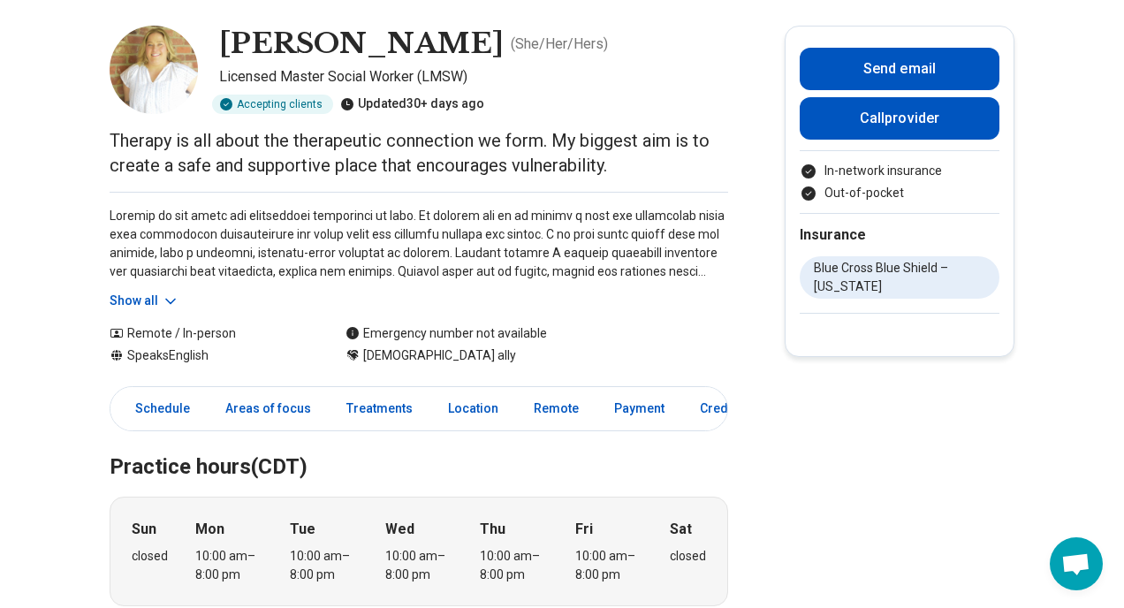
click at [147, 307] on button "Show all" at bounding box center [145, 301] width 70 height 19
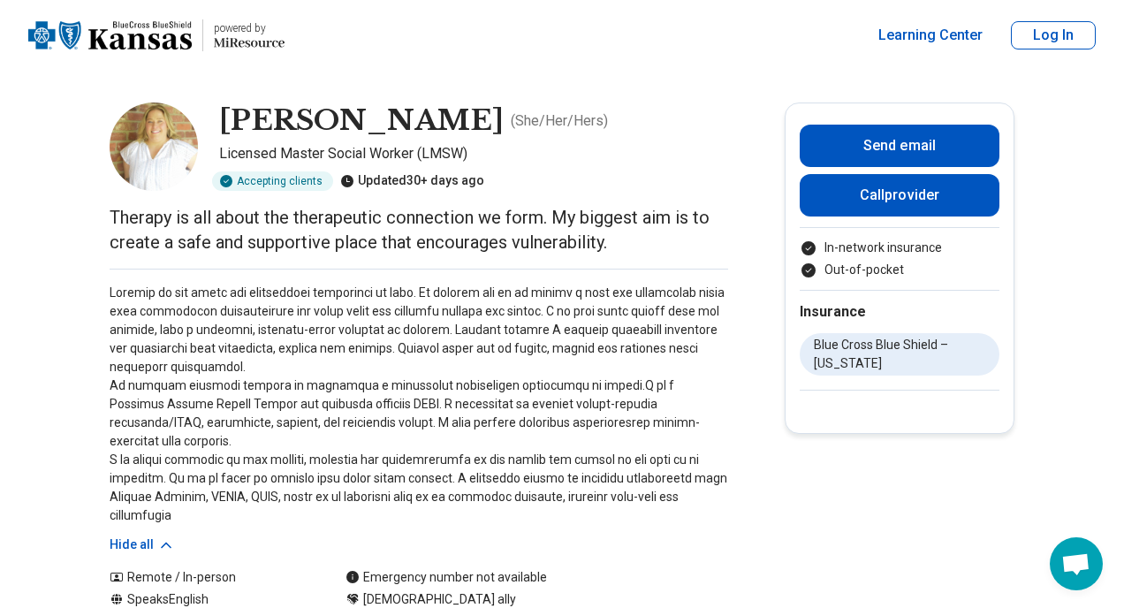
scroll to position [0, 0]
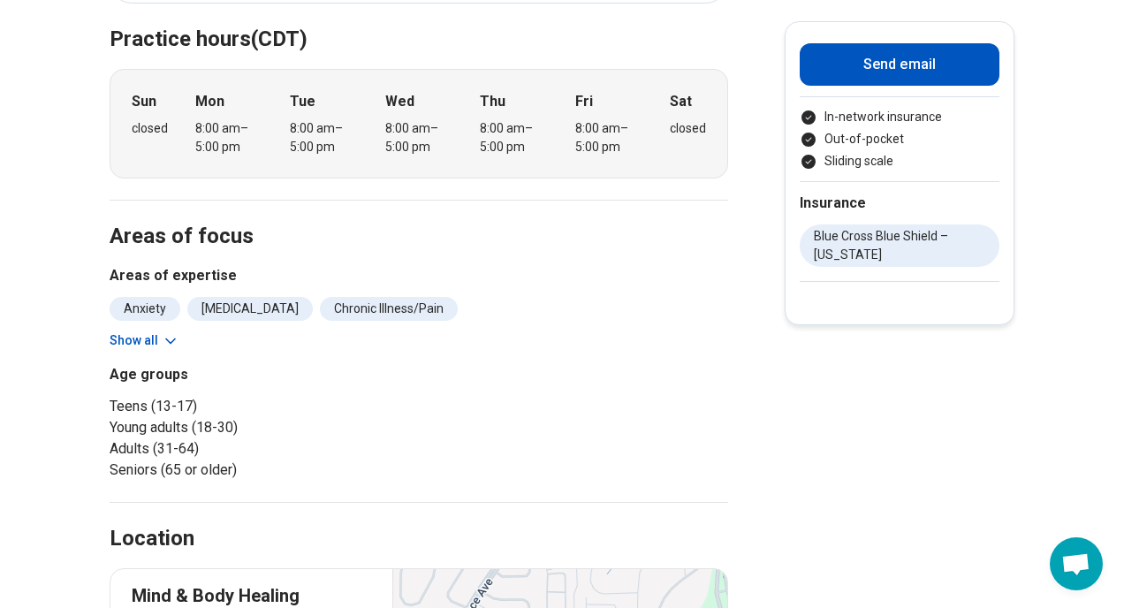
scroll to position [374, 0]
